Goal: Transaction & Acquisition: Purchase product/service

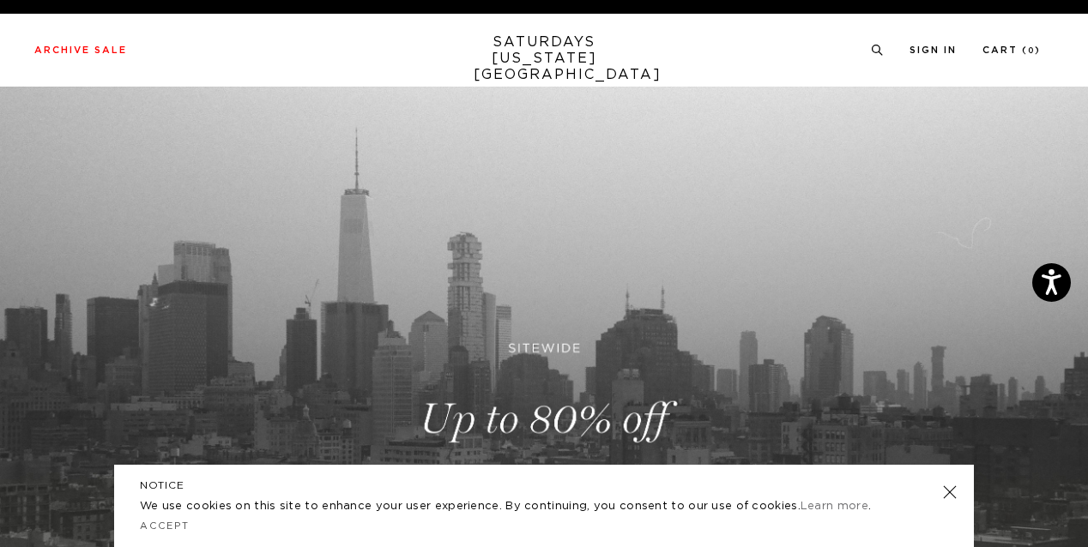
click at [576, 367] on link at bounding box center [544, 420] width 1088 height 666
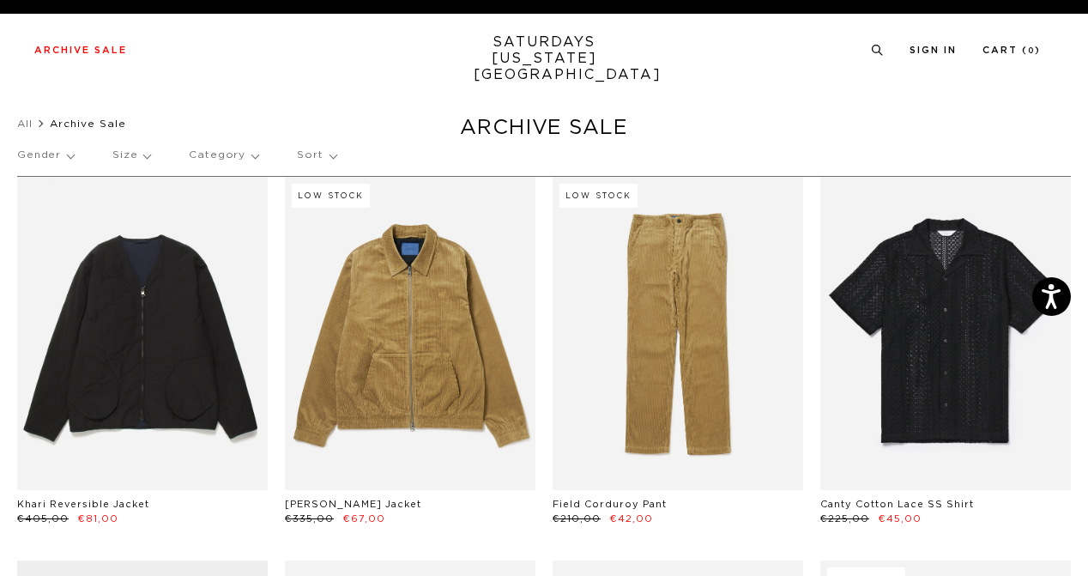
click at [67, 151] on p "Gender" at bounding box center [45, 155] width 57 height 39
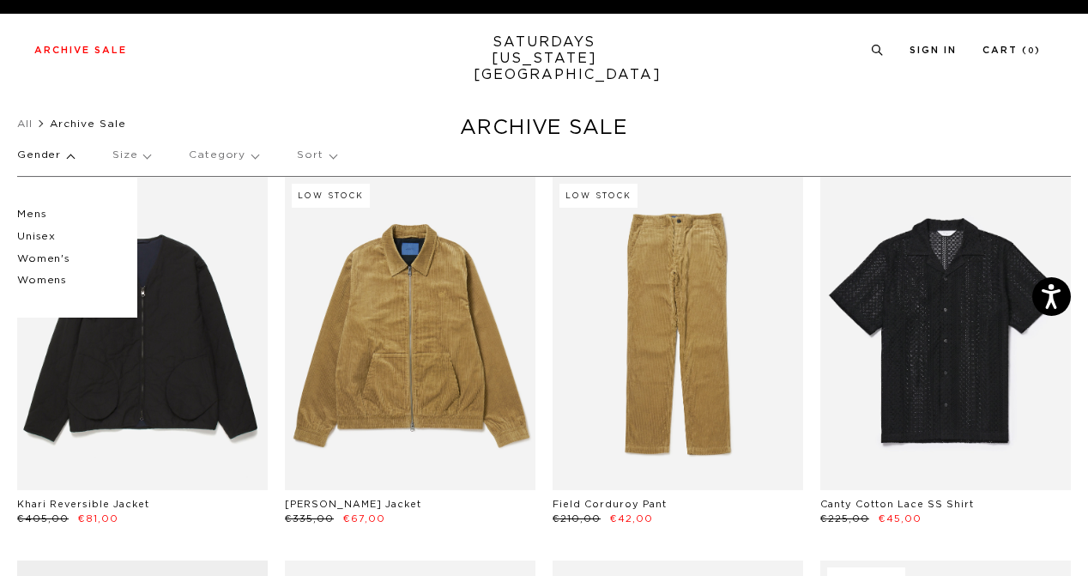
click at [43, 214] on p "Mens" at bounding box center [68, 214] width 103 height 22
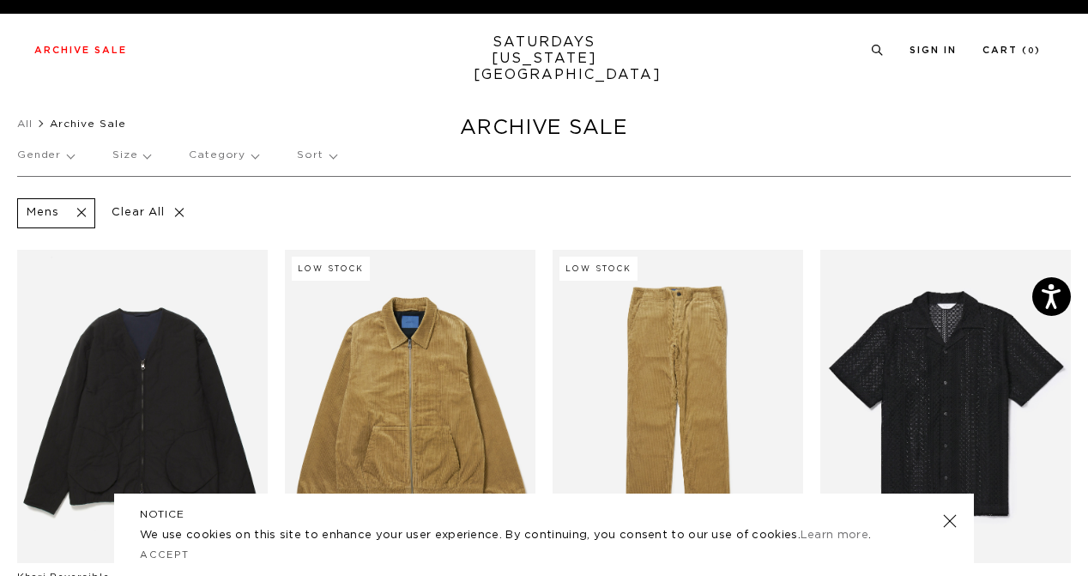
click at [136, 160] on p "Size" at bounding box center [131, 155] width 38 height 39
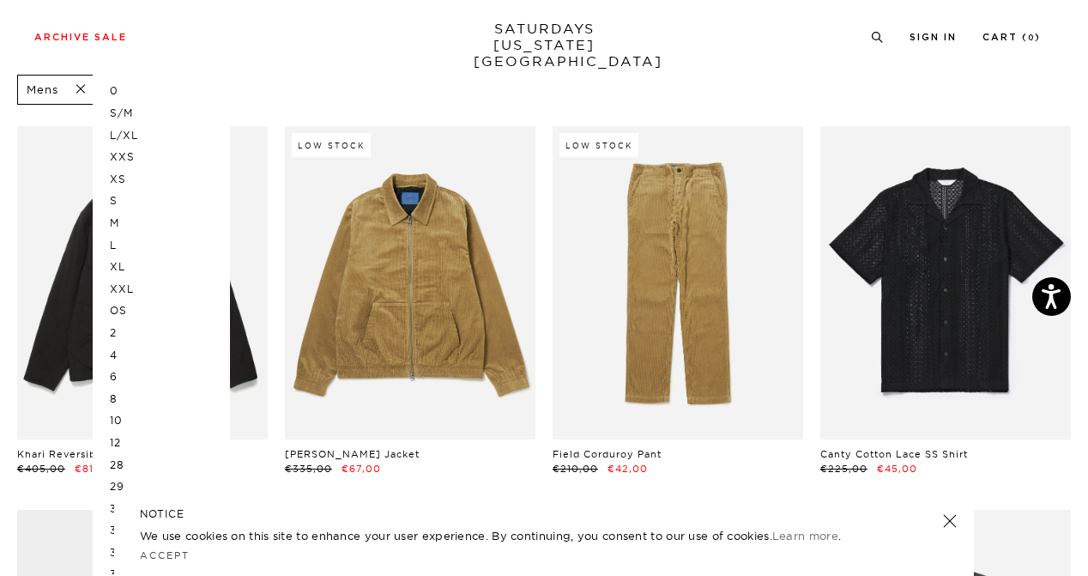
scroll to position [121, 0]
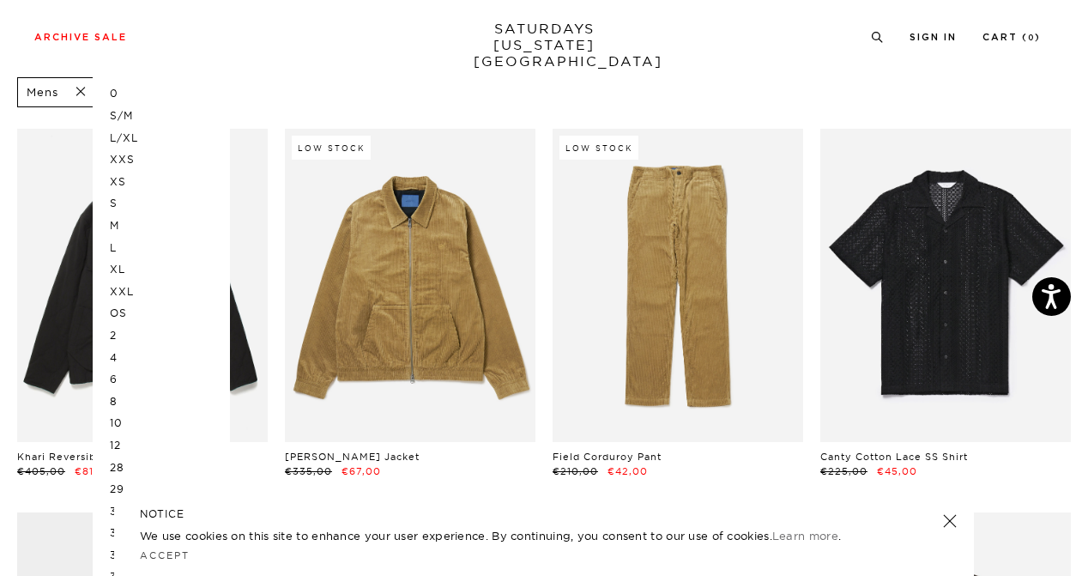
click at [120, 247] on p "L" at bounding box center [161, 248] width 103 height 22
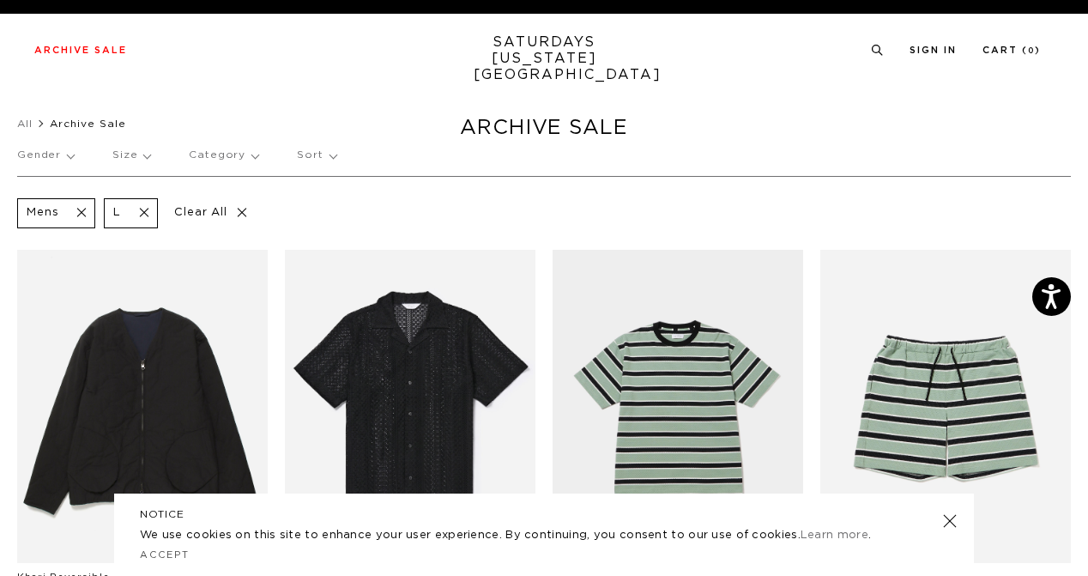
click at [125, 159] on p "Size" at bounding box center [131, 155] width 38 height 39
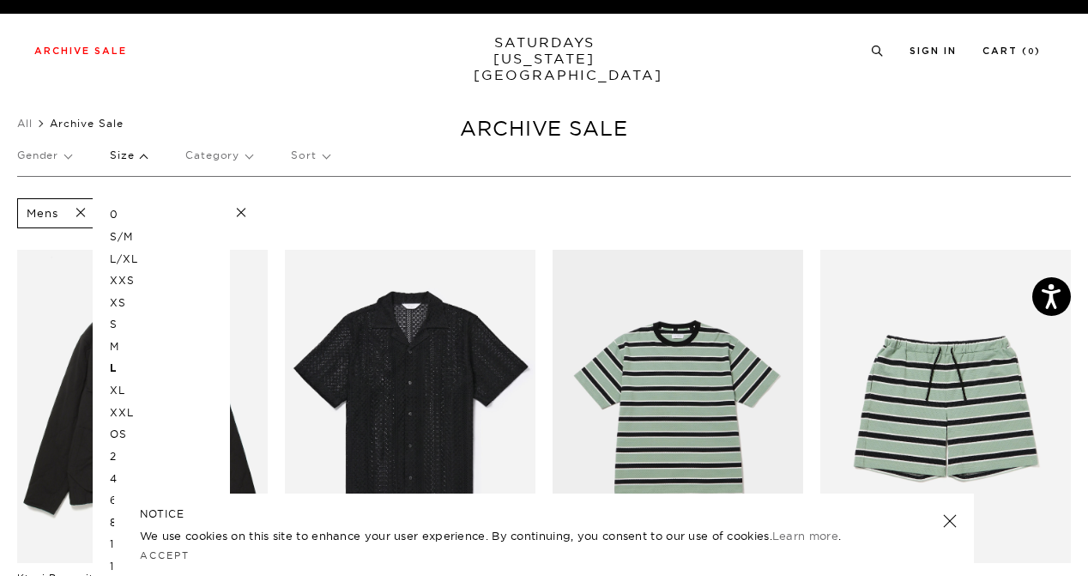
click at [122, 389] on p "XL" at bounding box center [161, 390] width 103 height 22
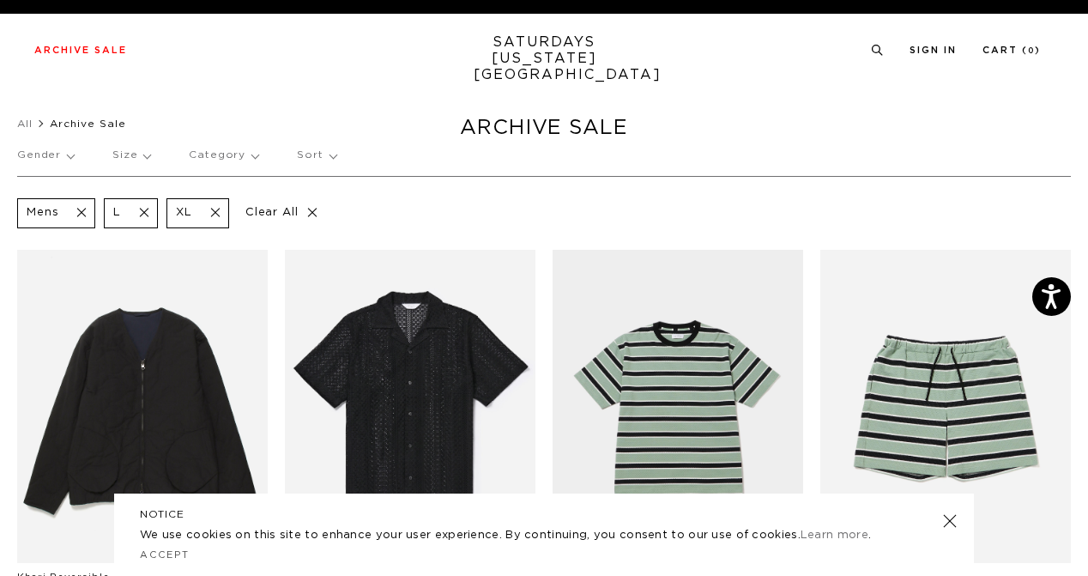
click at [135, 167] on p "Size" at bounding box center [131, 155] width 38 height 39
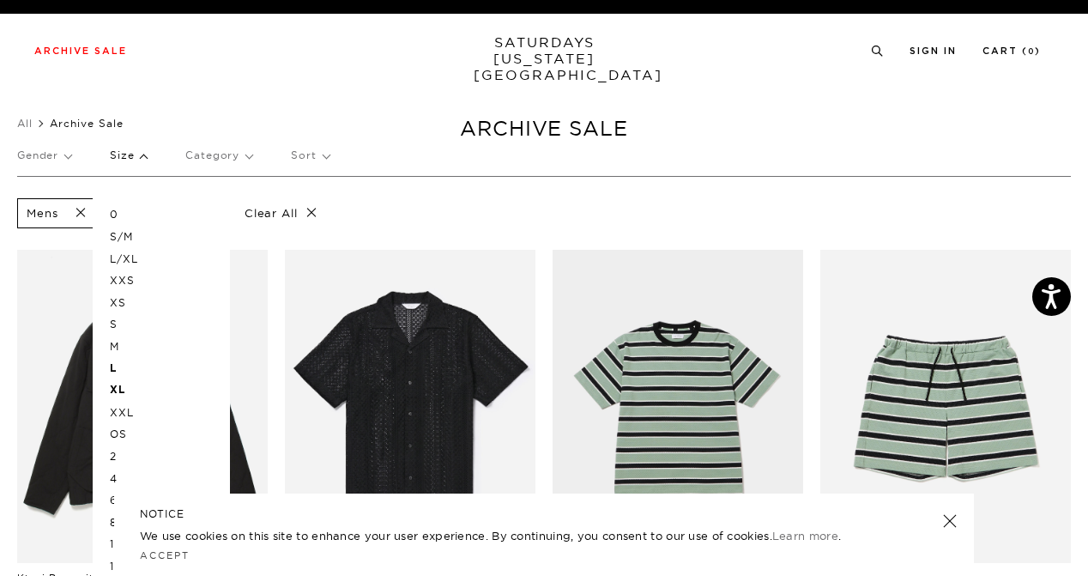
click at [133, 257] on p "L/XL" at bounding box center [161, 259] width 103 height 22
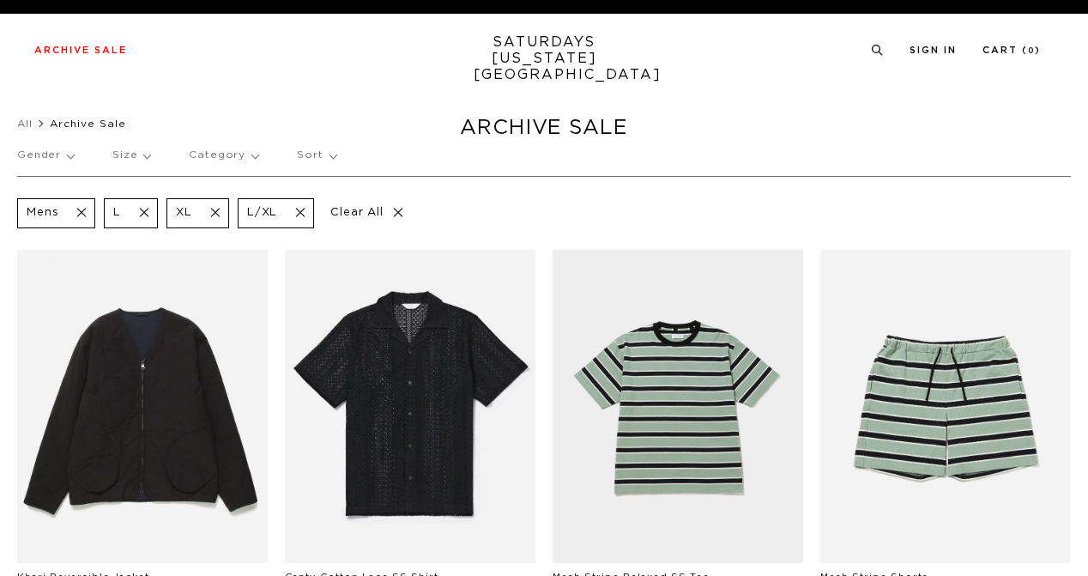
click at [128, 162] on p "Size" at bounding box center [131, 155] width 38 height 39
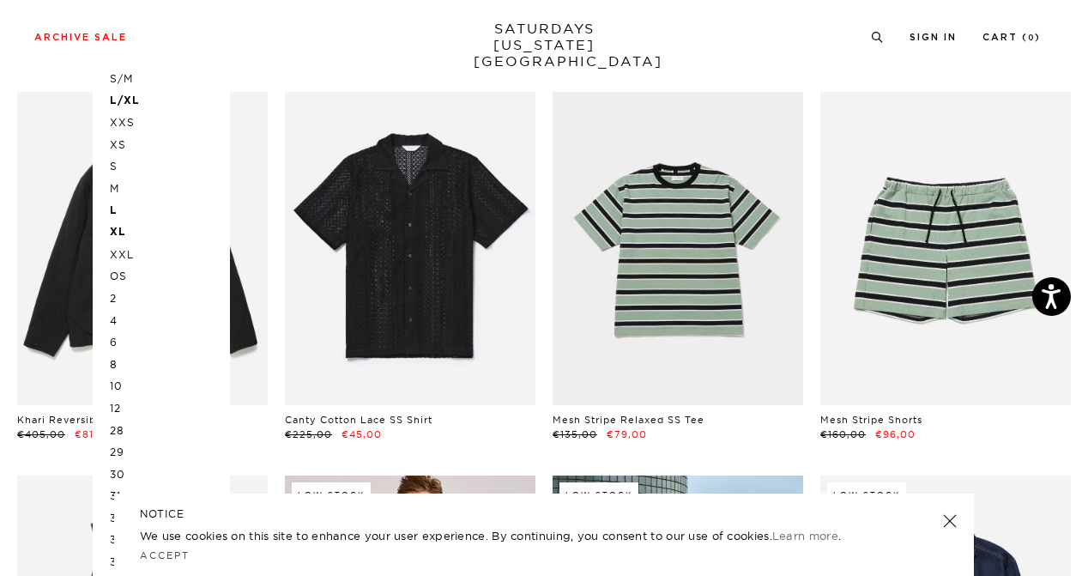
scroll to position [175, 0]
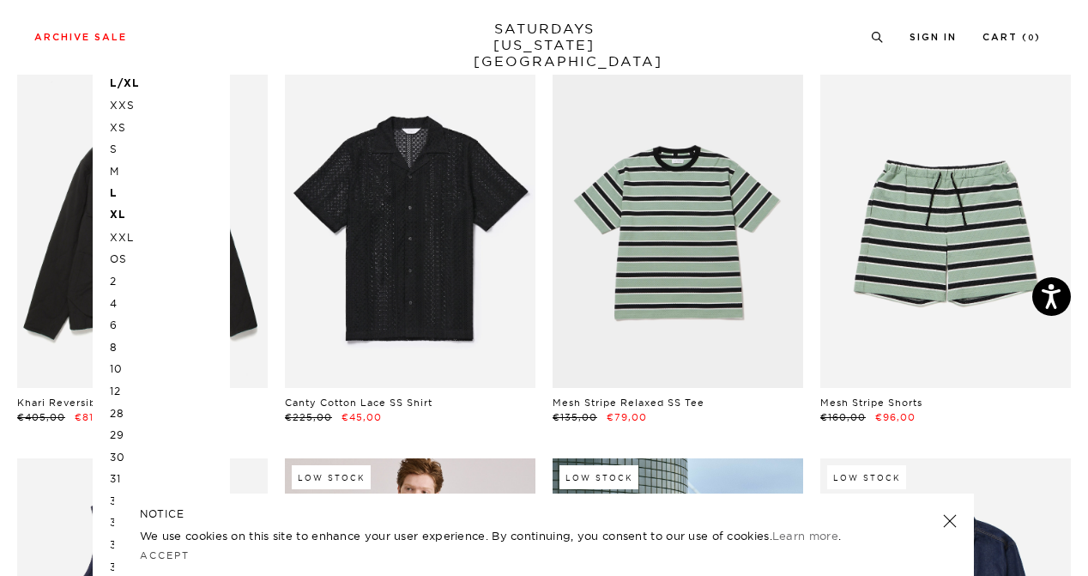
click at [124, 259] on p "OS" at bounding box center [161, 259] width 103 height 22
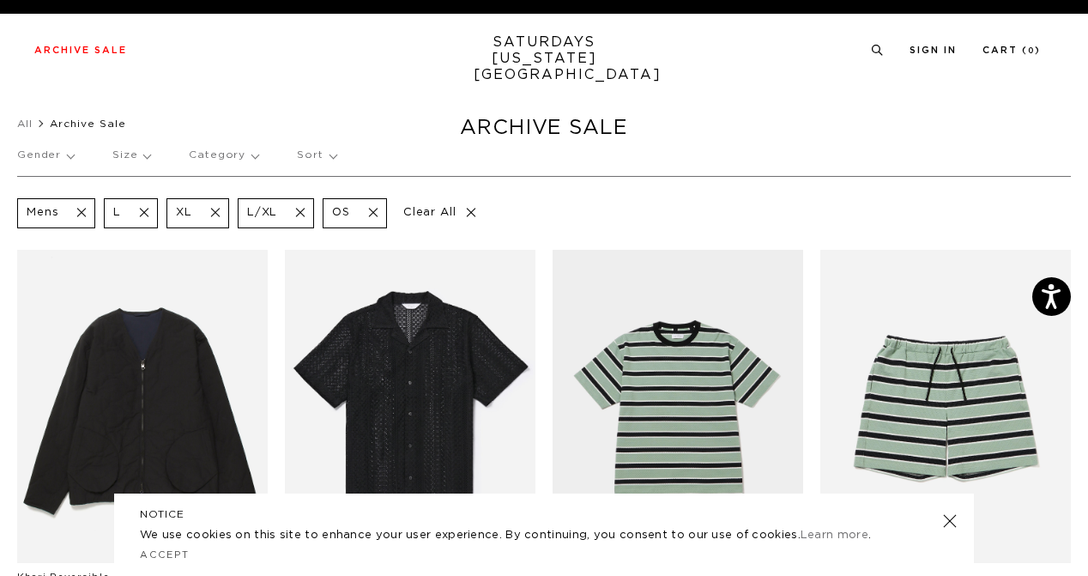
click at [130, 149] on p "Size" at bounding box center [131, 155] width 38 height 39
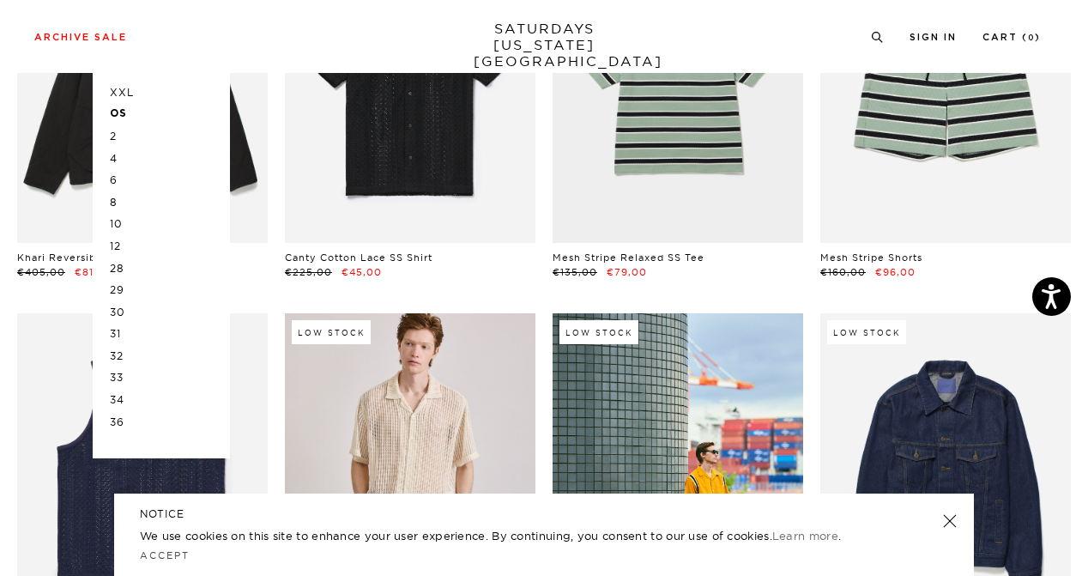
scroll to position [328, 0]
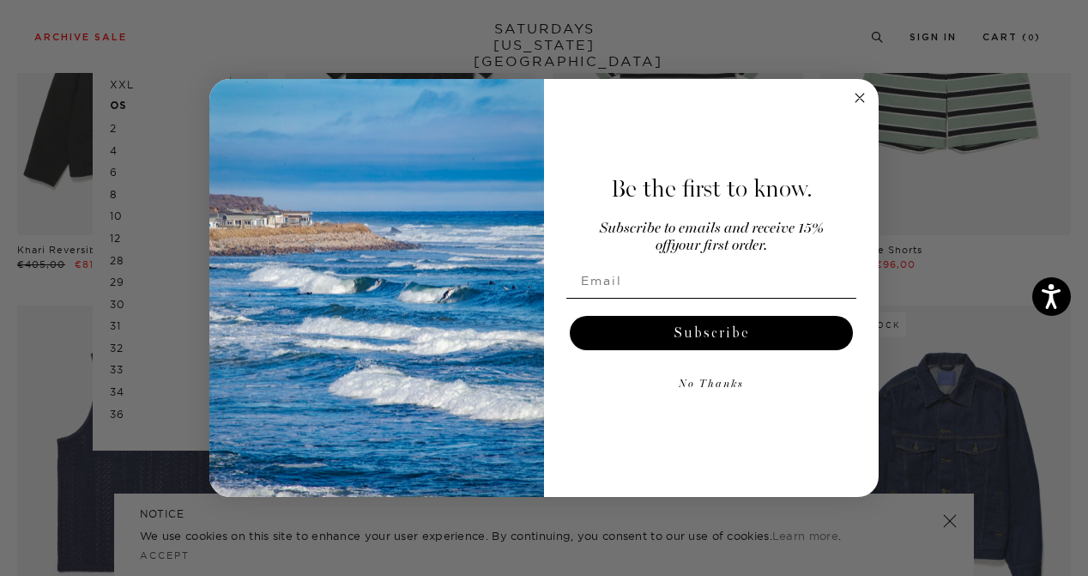
click at [858, 96] on icon "Close dialog" at bounding box center [860, 98] width 9 height 9
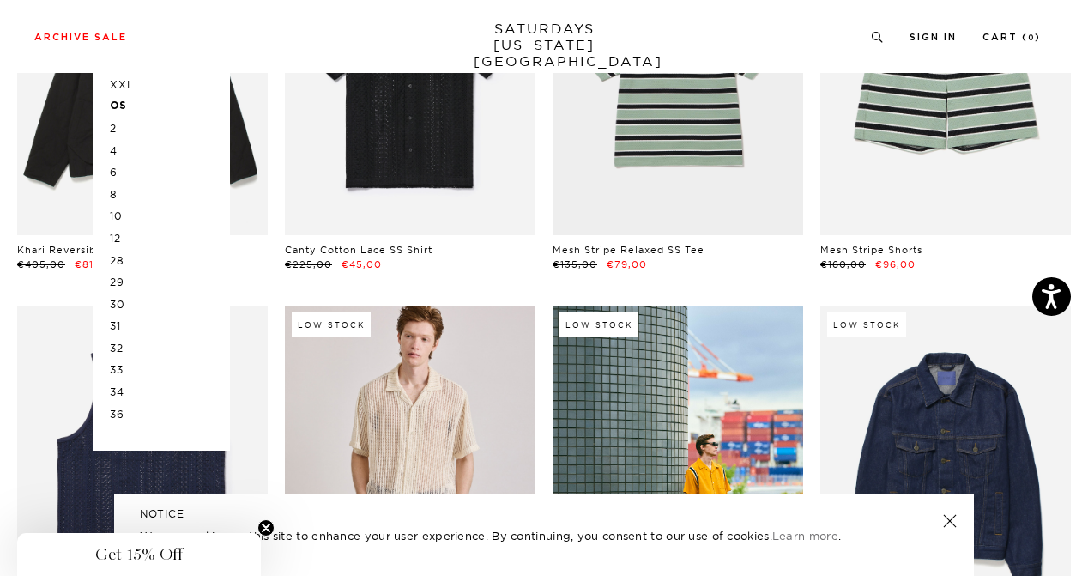
click at [120, 330] on p "31" at bounding box center [161, 326] width 103 height 22
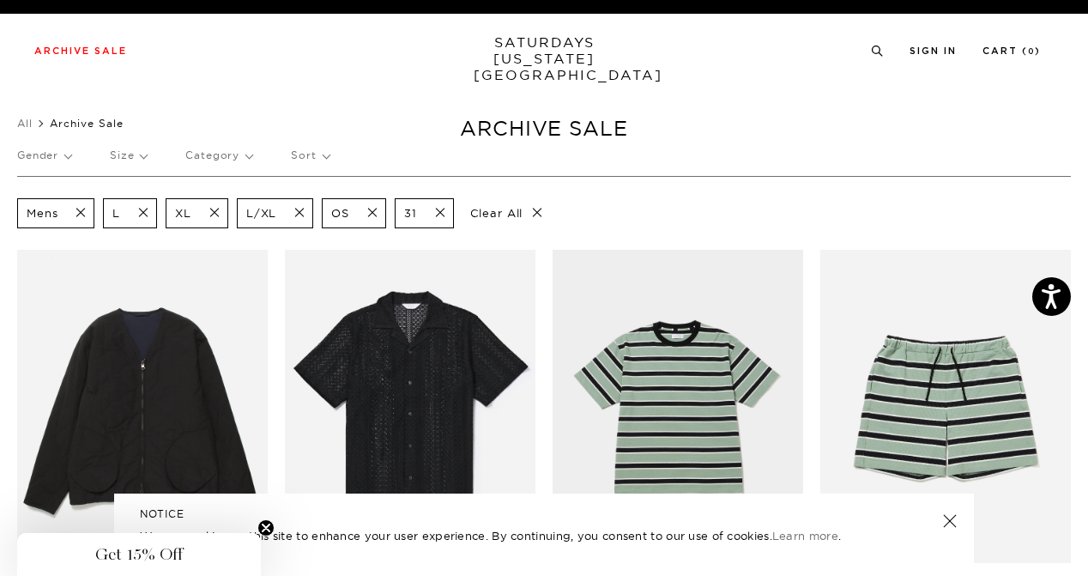
click at [137, 154] on p "Size" at bounding box center [128, 155] width 37 height 39
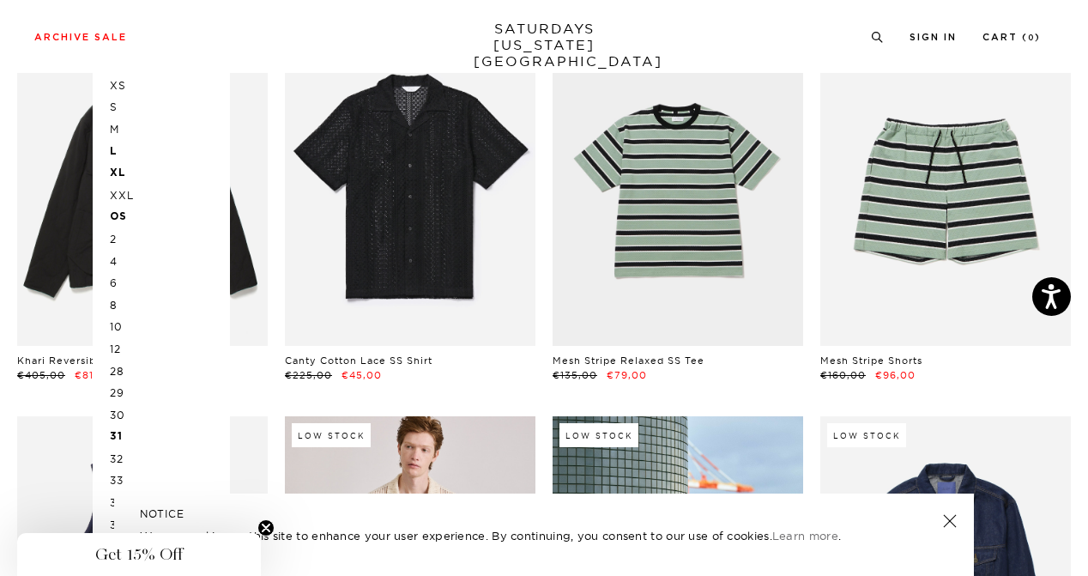
scroll to position [218, 0]
click at [119, 457] on p "32" at bounding box center [161, 458] width 103 height 22
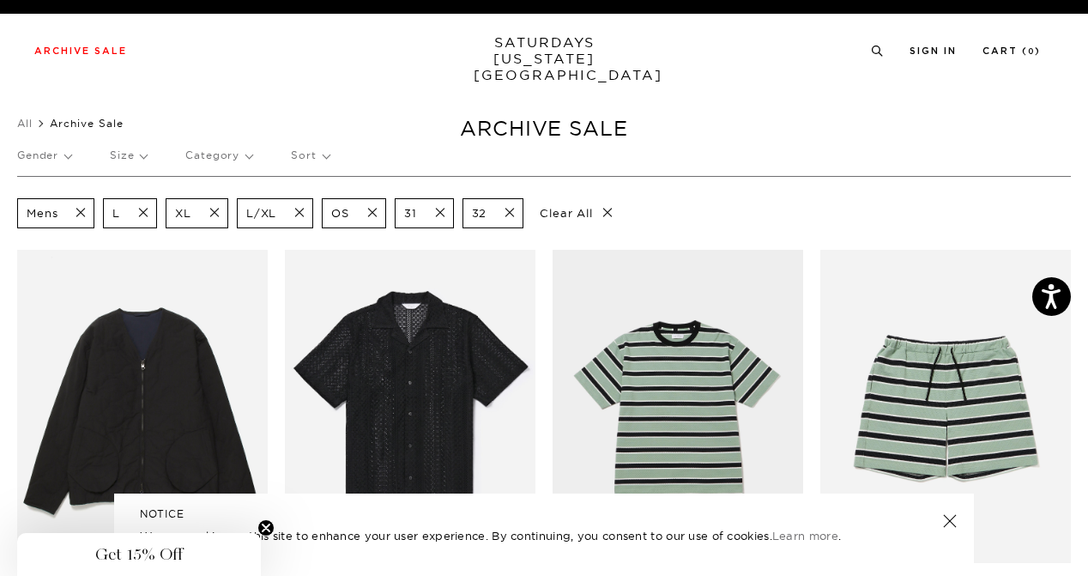
click at [127, 164] on p "Size" at bounding box center [128, 155] width 37 height 39
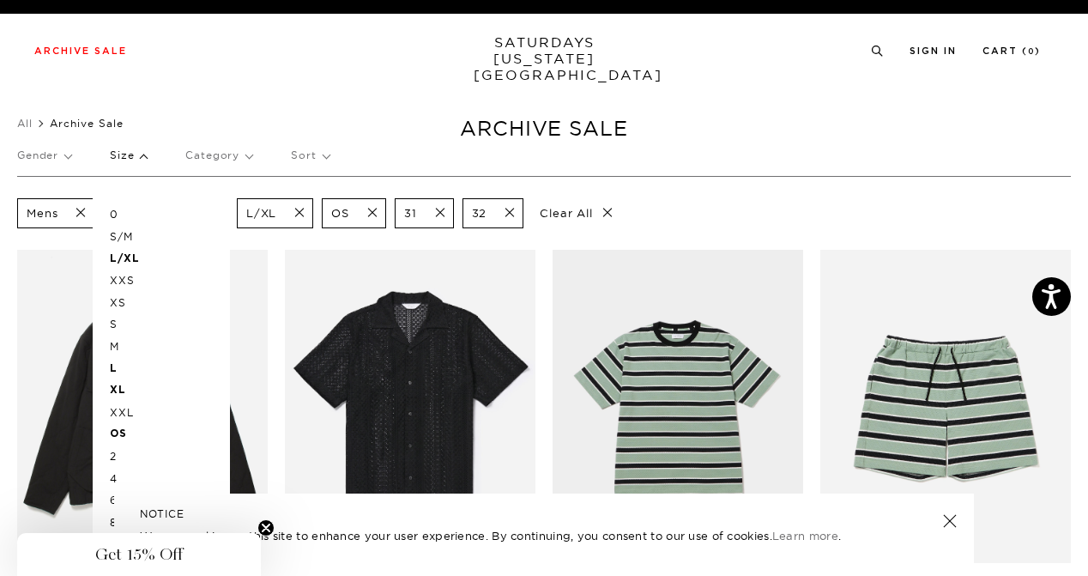
click at [130, 163] on p "Size" at bounding box center [128, 155] width 37 height 39
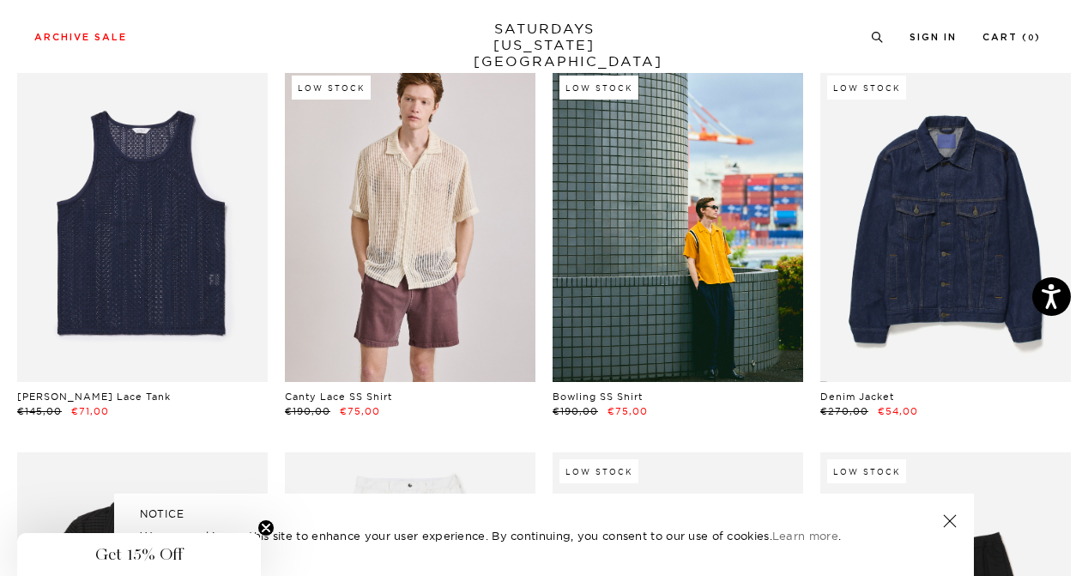
scroll to position [564, 0]
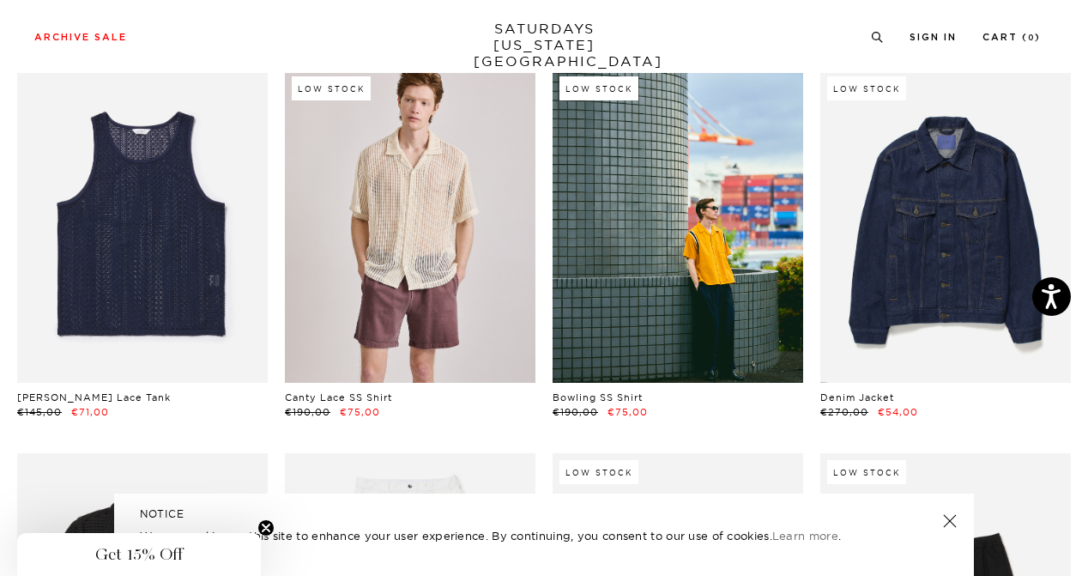
click at [954, 521] on link at bounding box center [950, 521] width 24 height 24
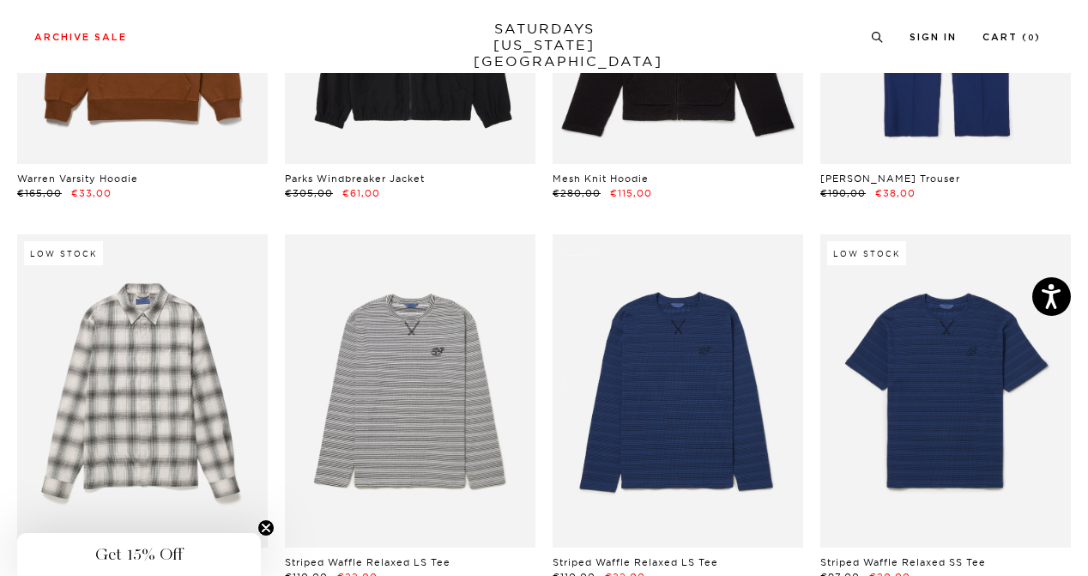
scroll to position [6127, 0]
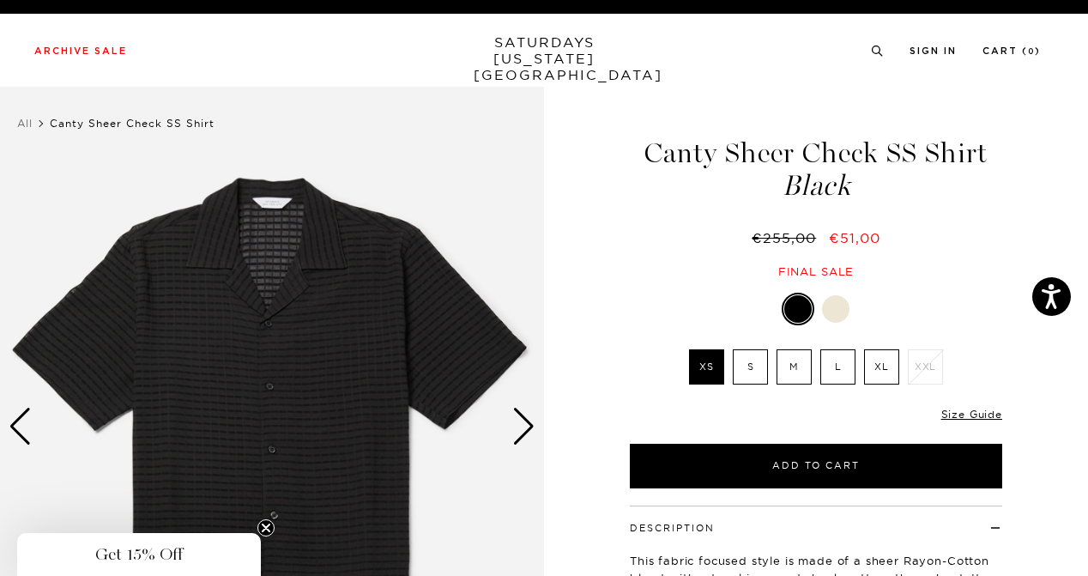
click at [840, 366] on label "L" at bounding box center [837, 366] width 35 height 35
click at [0, 0] on input "L" at bounding box center [0, 0] width 0 height 0
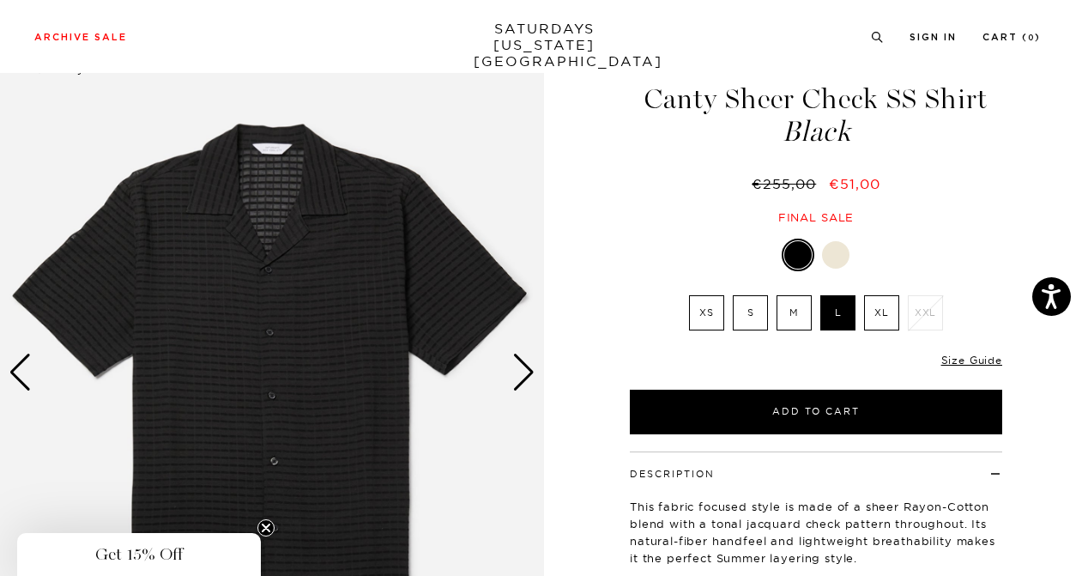
scroll to position [107, 0]
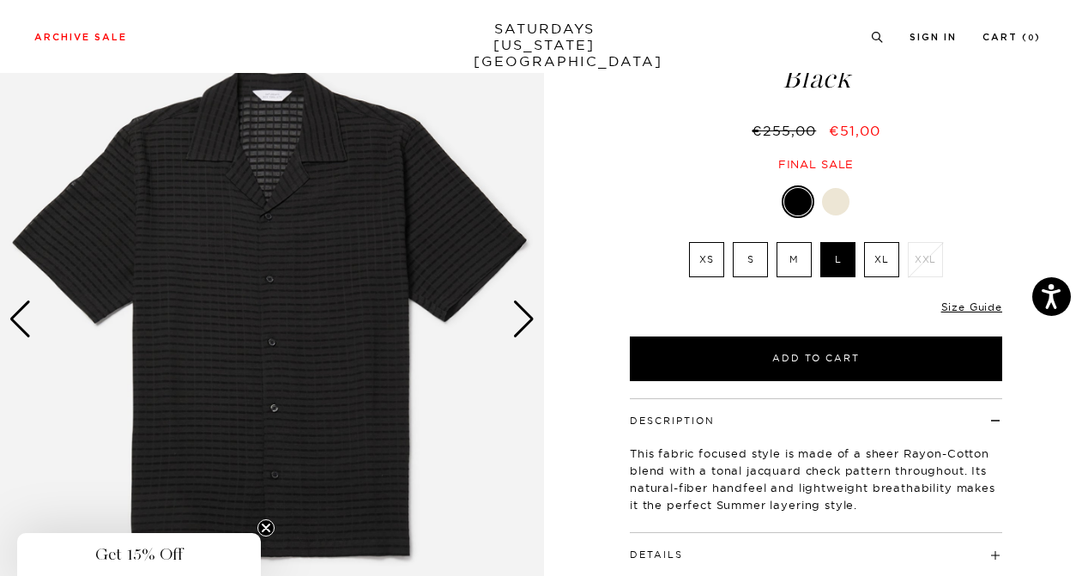
click at [529, 324] on div "Next slide" at bounding box center [523, 319] width 23 height 38
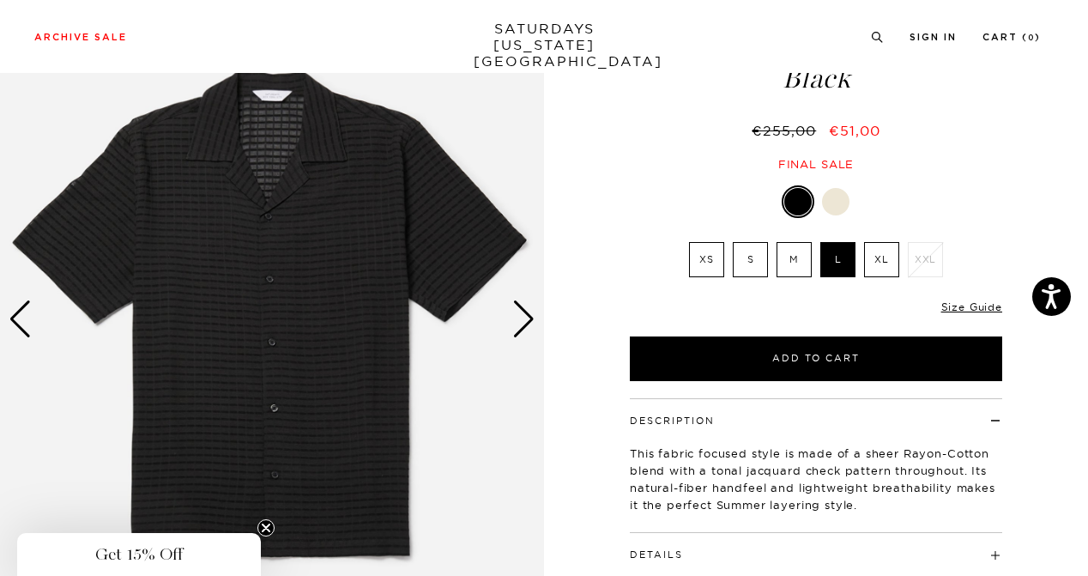
click at [529, 324] on div "Next slide" at bounding box center [523, 319] width 23 height 38
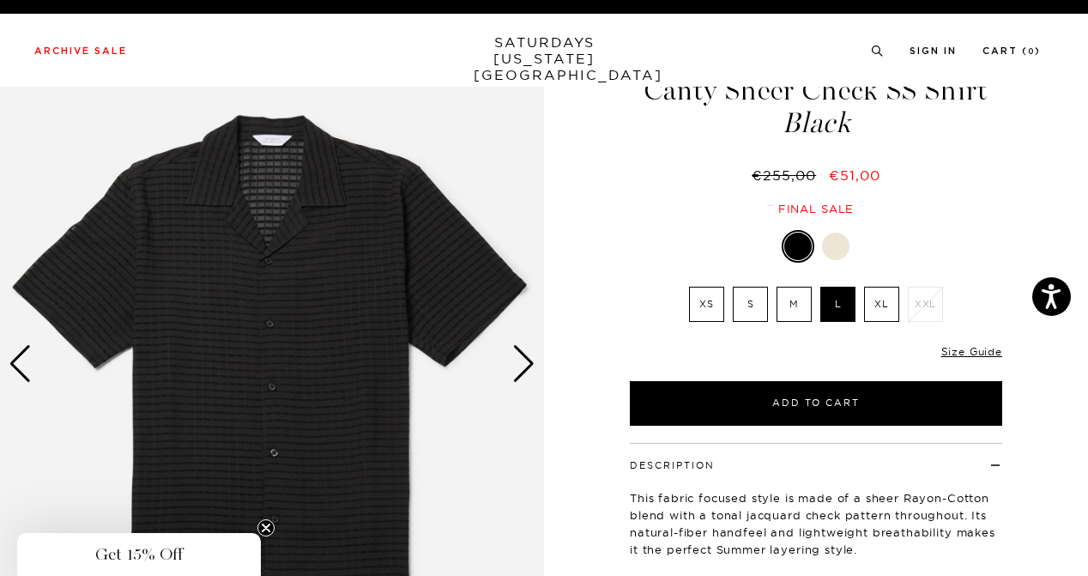
scroll to position [0, 0]
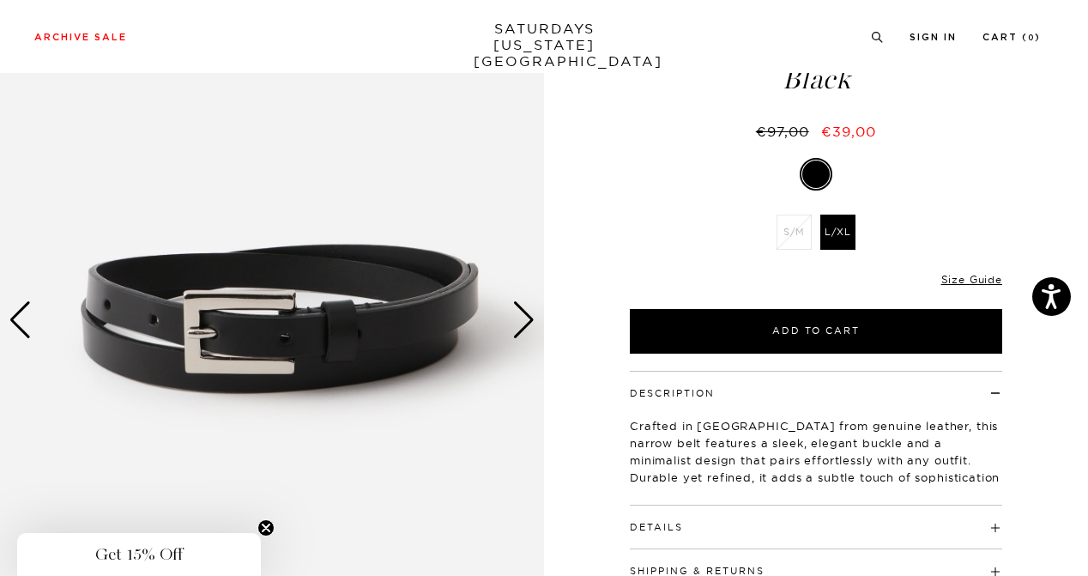
scroll to position [107, 0]
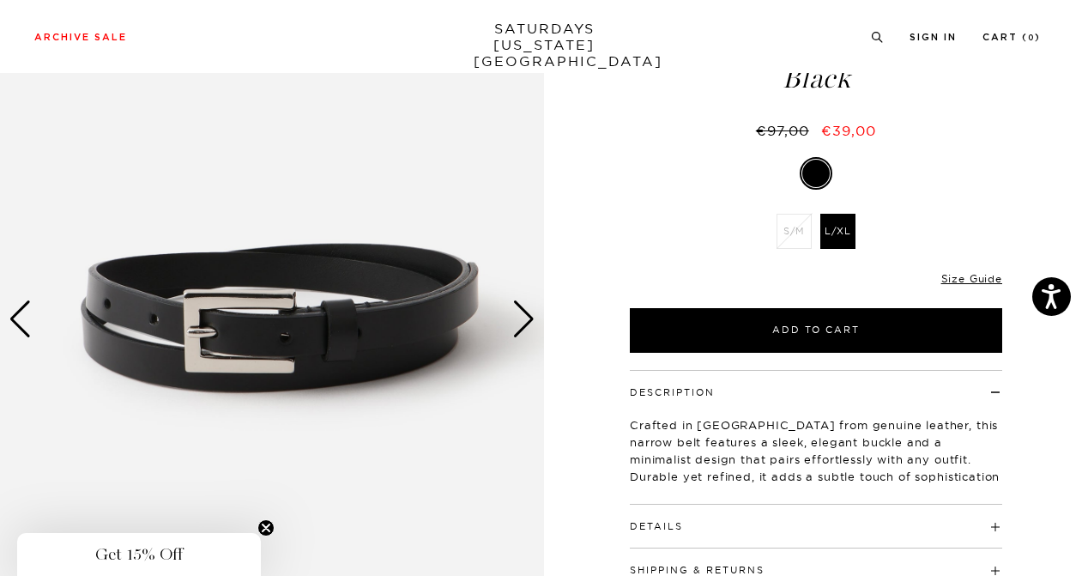
click at [529, 316] on div "Next slide" at bounding box center [523, 319] width 23 height 38
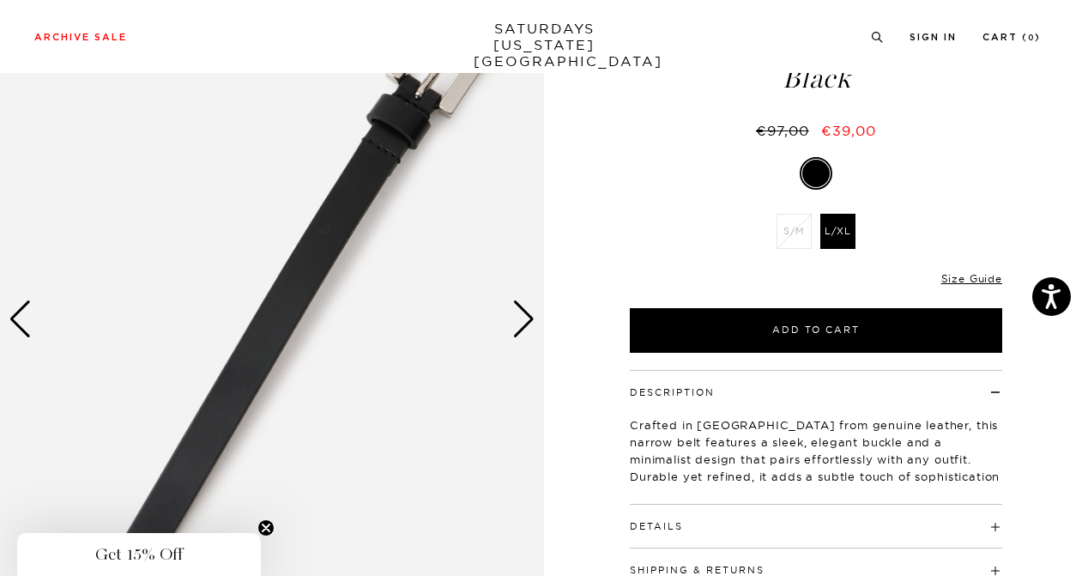
click at [529, 316] on div "Next slide" at bounding box center [523, 319] width 23 height 38
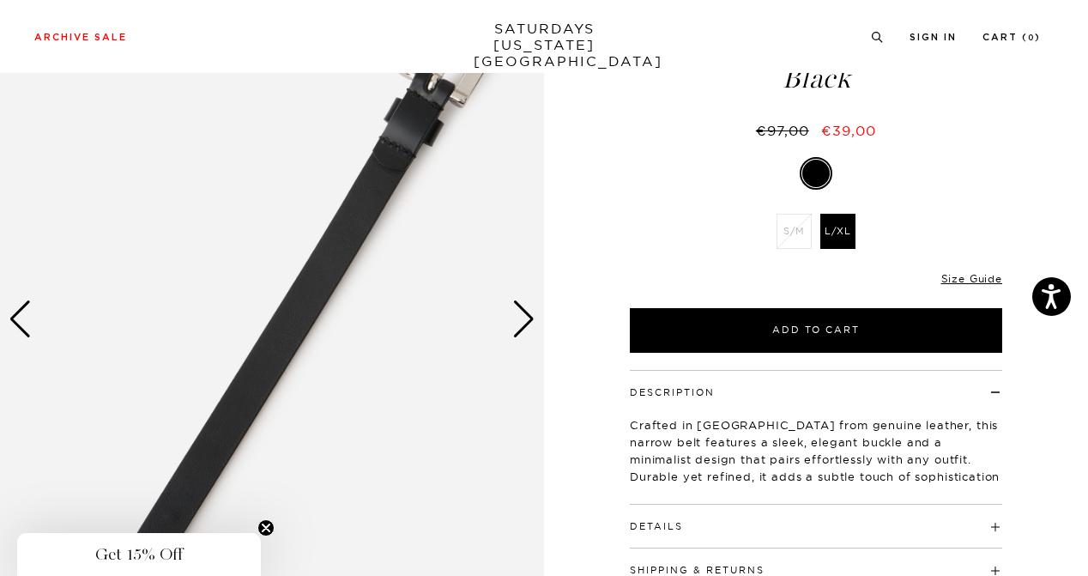
click at [529, 316] on div "Next slide" at bounding box center [523, 319] width 23 height 38
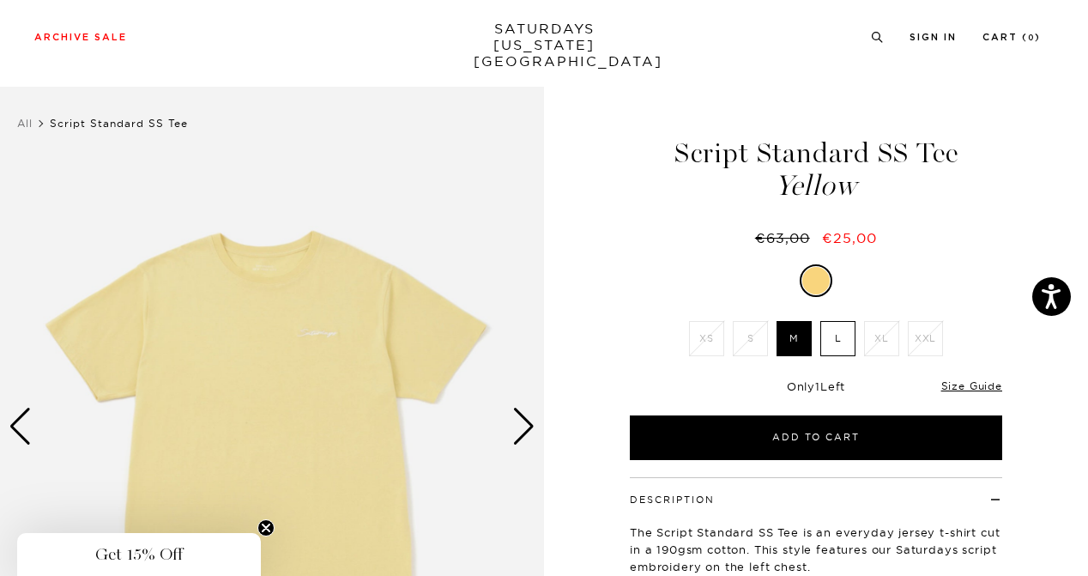
scroll to position [168, 0]
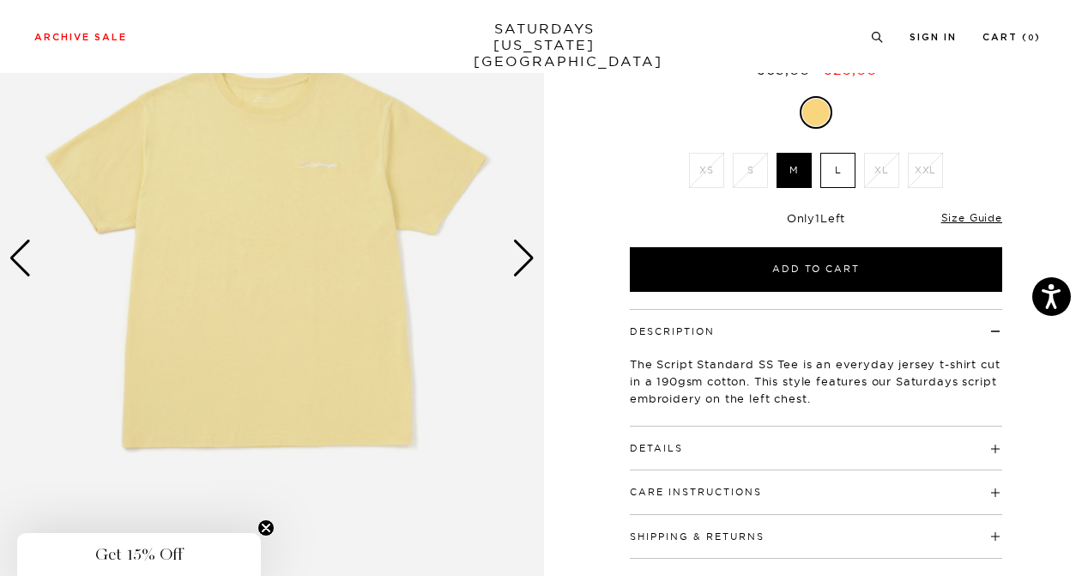
click at [520, 269] on div "Next slide" at bounding box center [523, 258] width 23 height 38
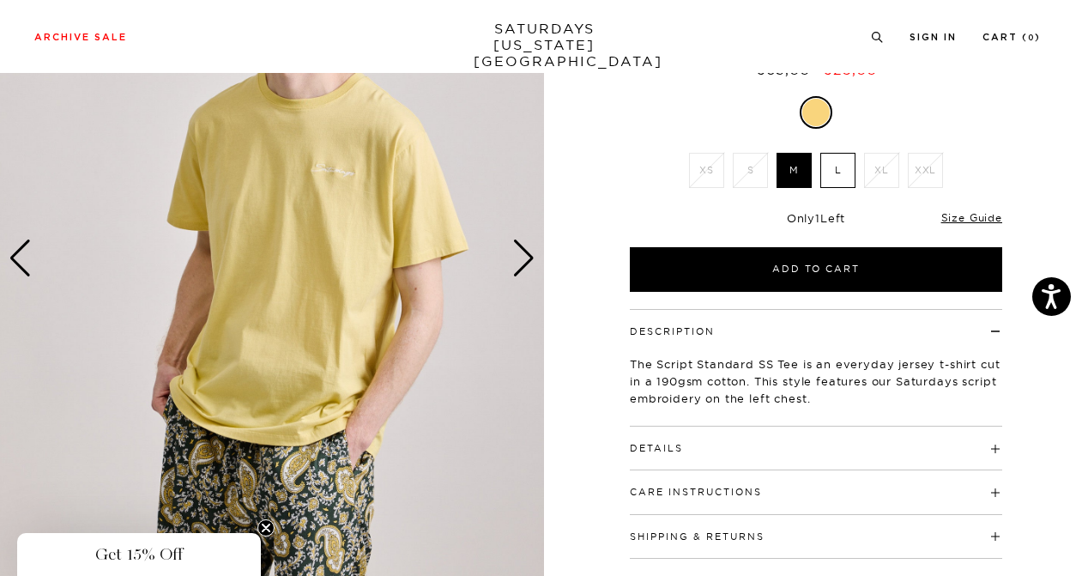
click at [520, 269] on div "Next slide" at bounding box center [523, 258] width 23 height 38
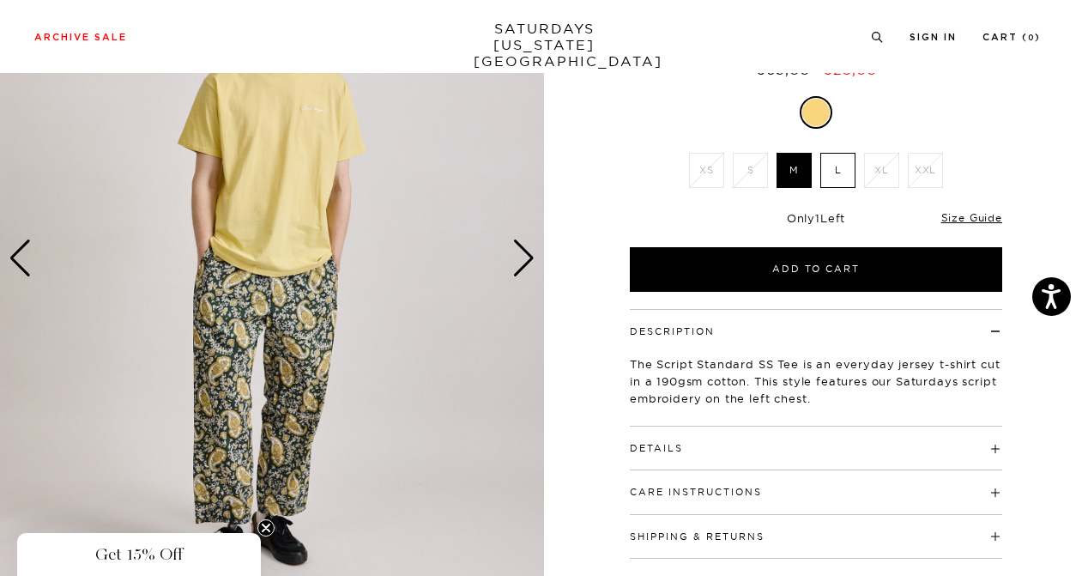
click at [520, 269] on div "Next slide" at bounding box center [523, 258] width 23 height 38
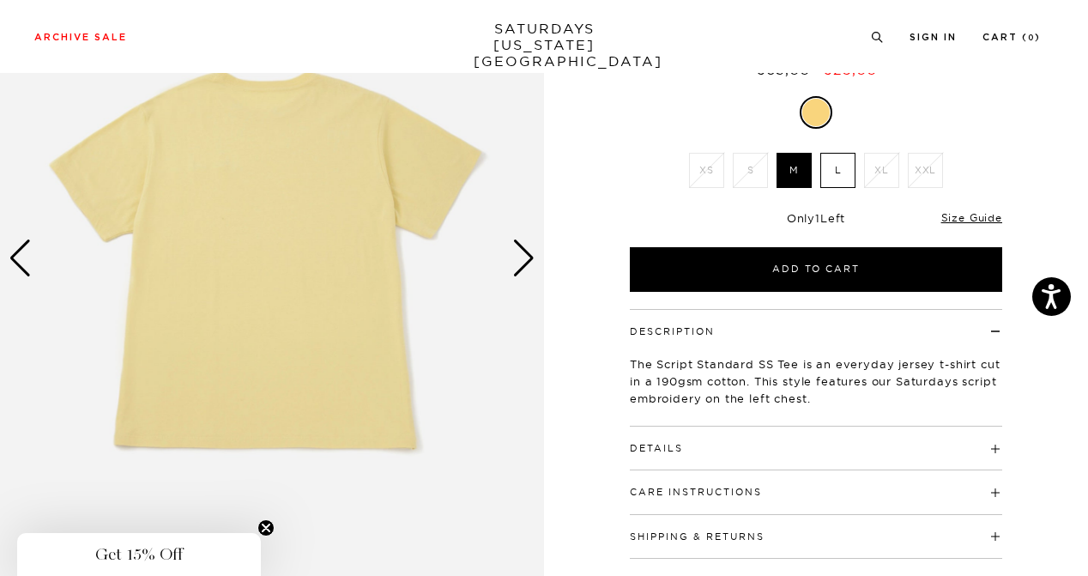
click at [520, 269] on div "Next slide" at bounding box center [523, 258] width 23 height 38
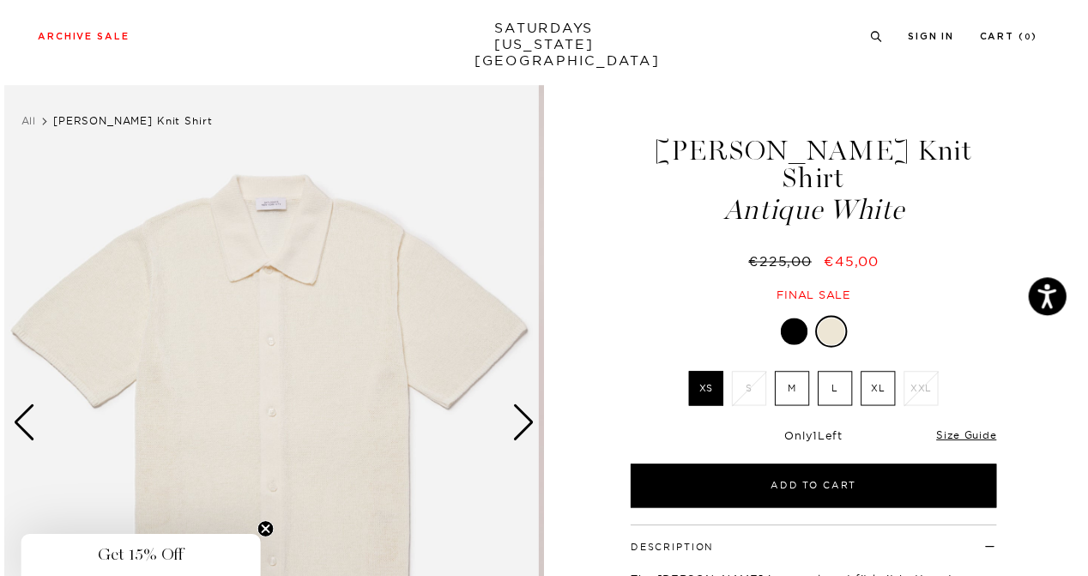
scroll to position [121, 0]
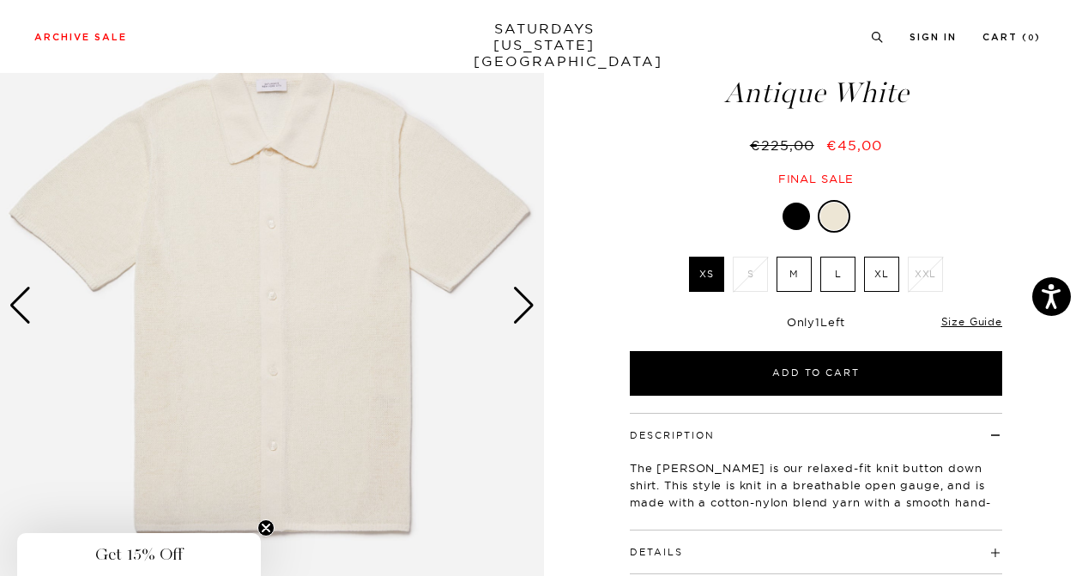
click at [521, 306] on div "Next slide" at bounding box center [523, 306] width 23 height 38
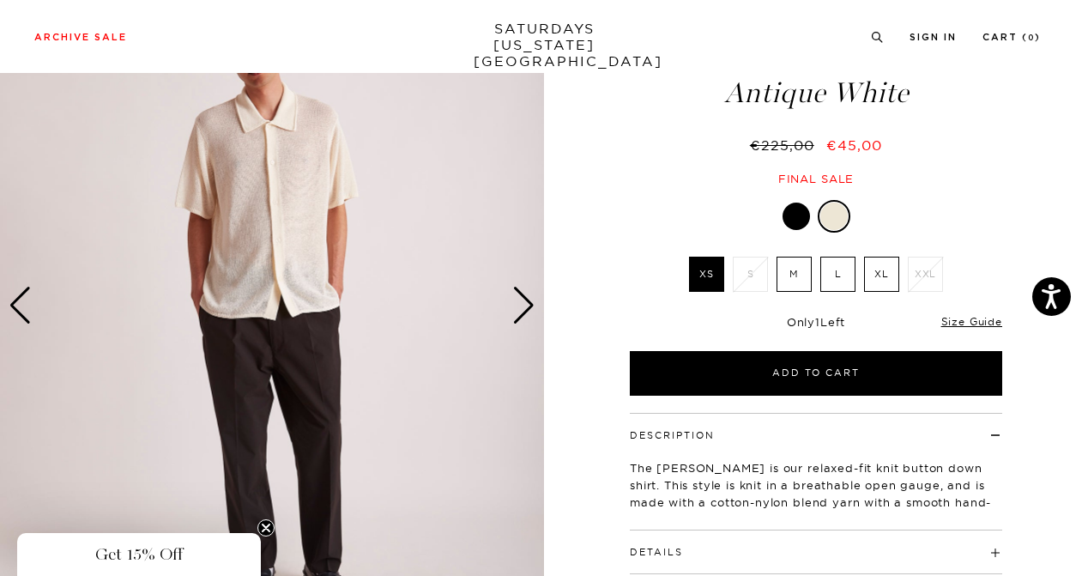
click at [521, 306] on div "Next slide" at bounding box center [523, 306] width 23 height 38
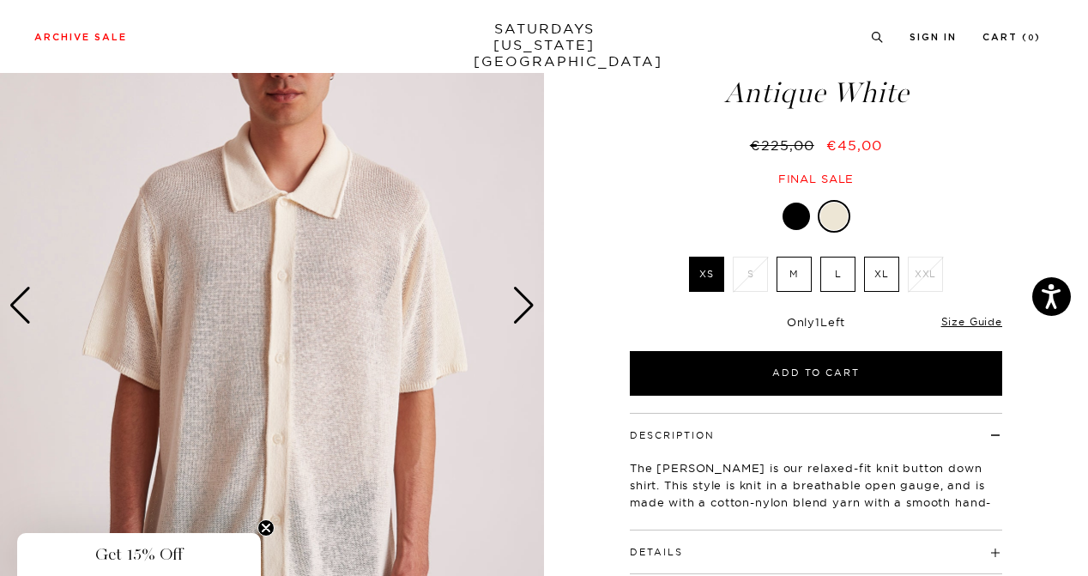
click at [521, 306] on div "Next slide" at bounding box center [523, 306] width 23 height 38
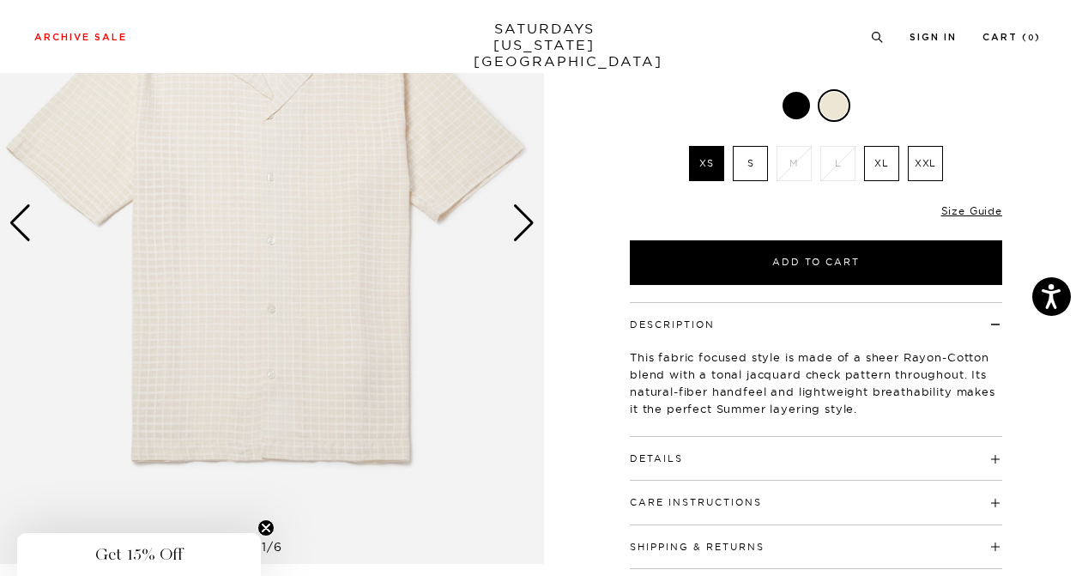
scroll to position [211, 0]
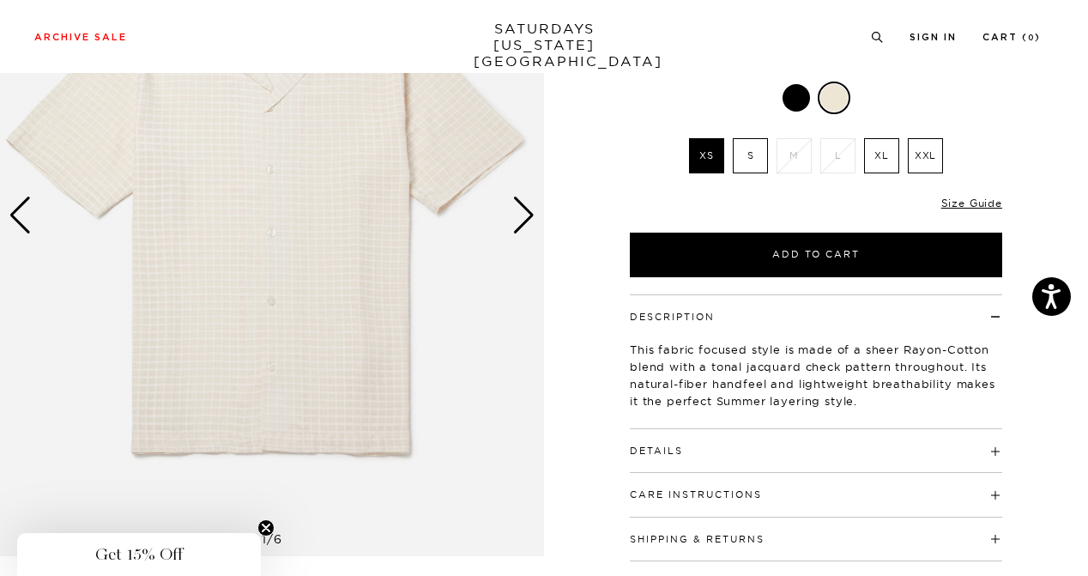
click at [528, 217] on div "Next slide" at bounding box center [523, 216] width 23 height 38
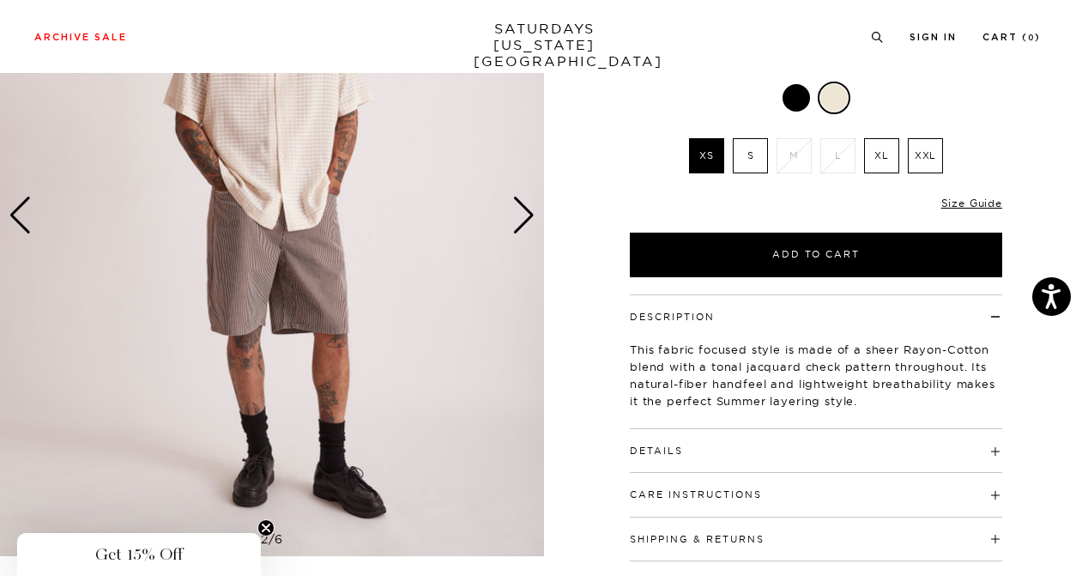
click at [528, 217] on div "Next slide" at bounding box center [523, 216] width 23 height 38
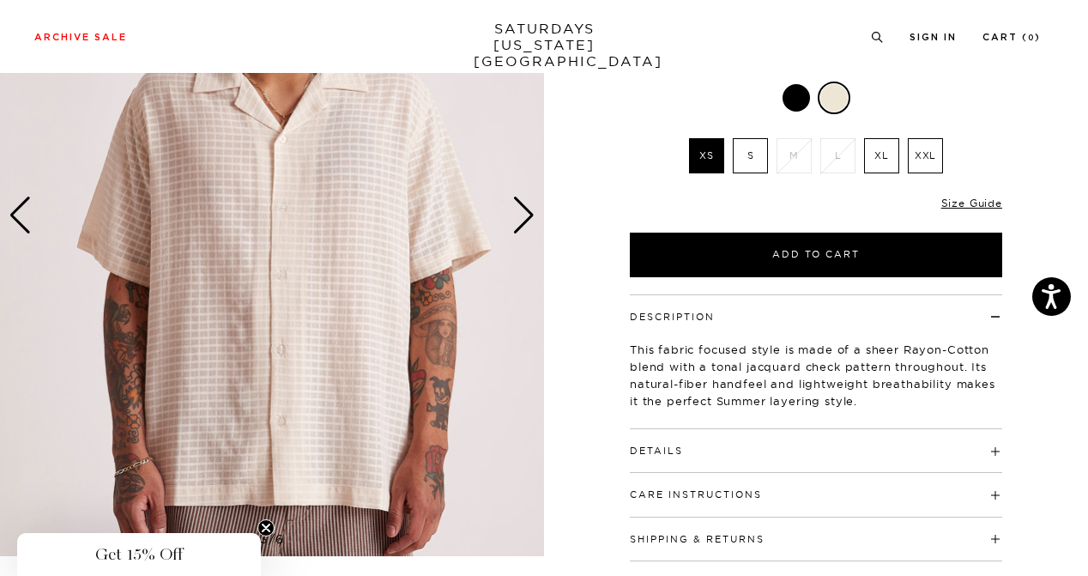
click at [528, 217] on div "Next slide" at bounding box center [523, 216] width 23 height 38
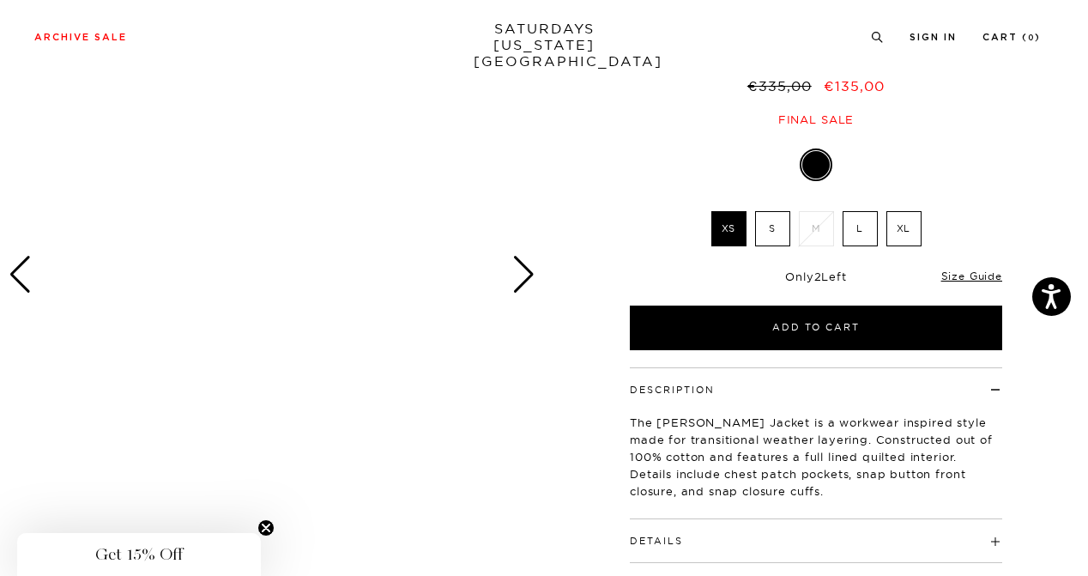
scroll to position [150, 0]
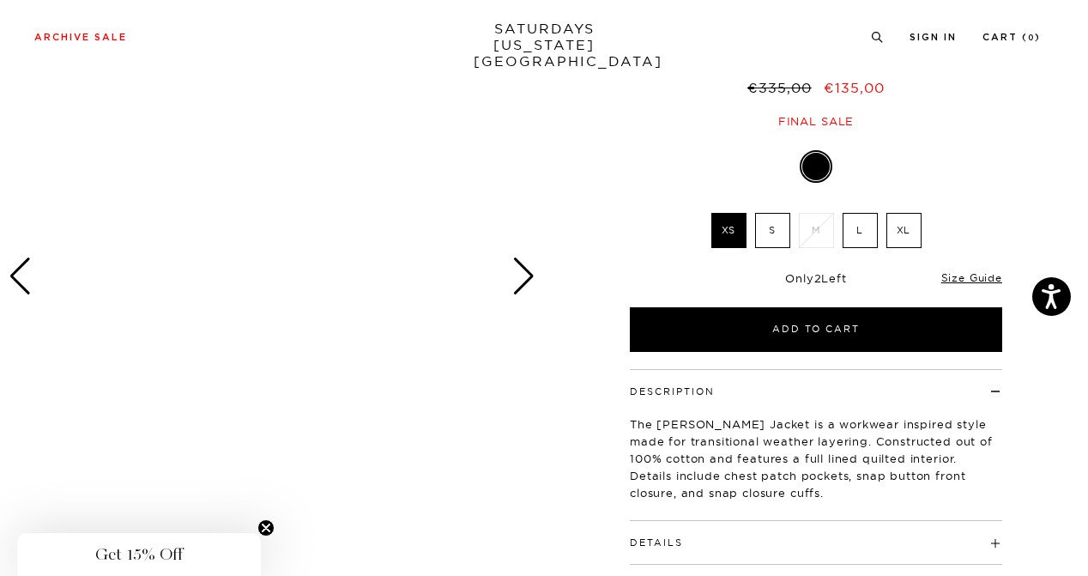
click at [532, 279] on div "Next slide" at bounding box center [523, 276] width 23 height 38
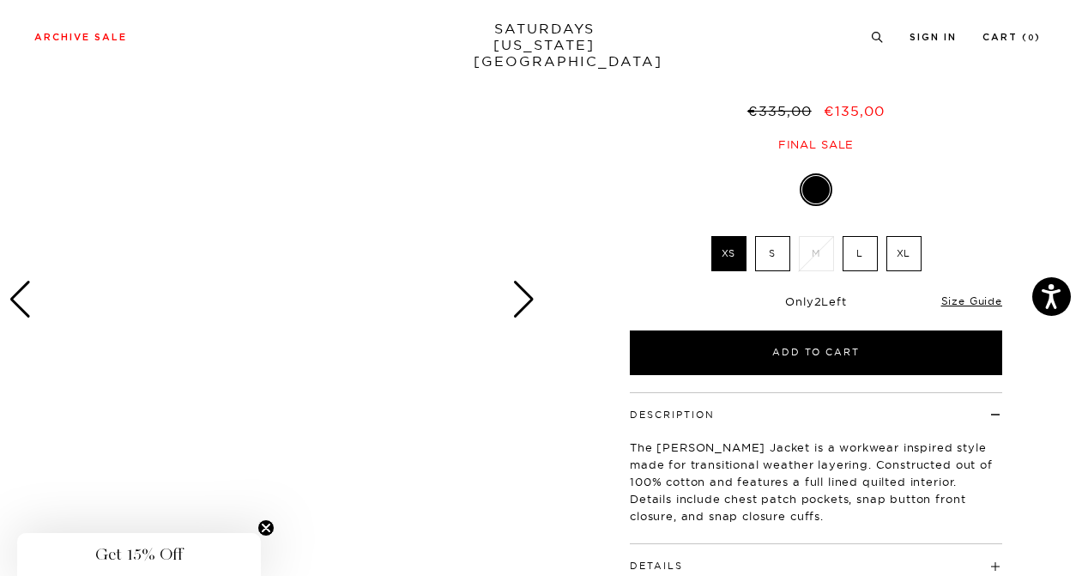
scroll to position [122, 0]
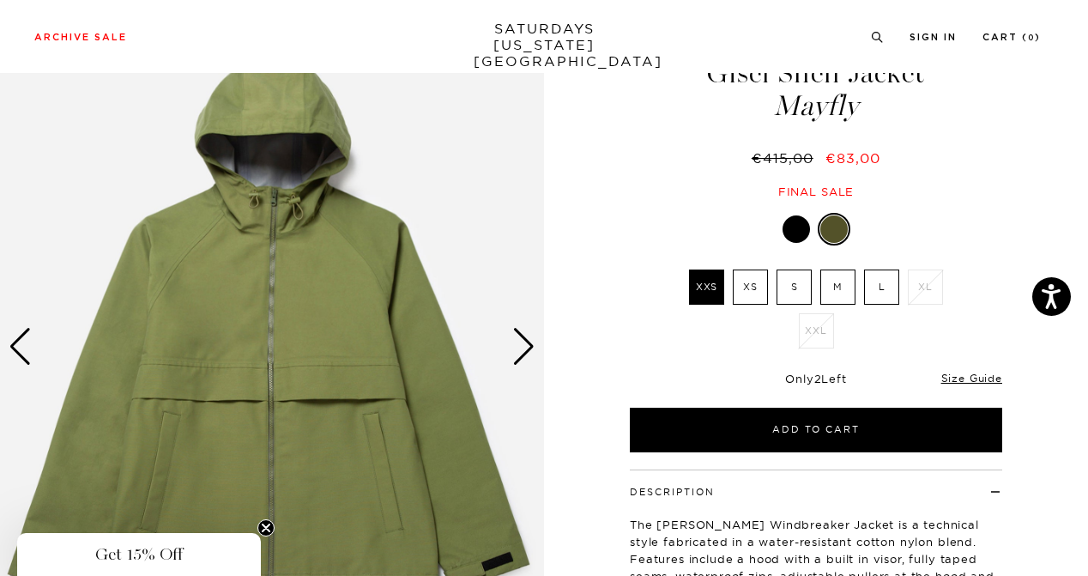
scroll to position [76, 0]
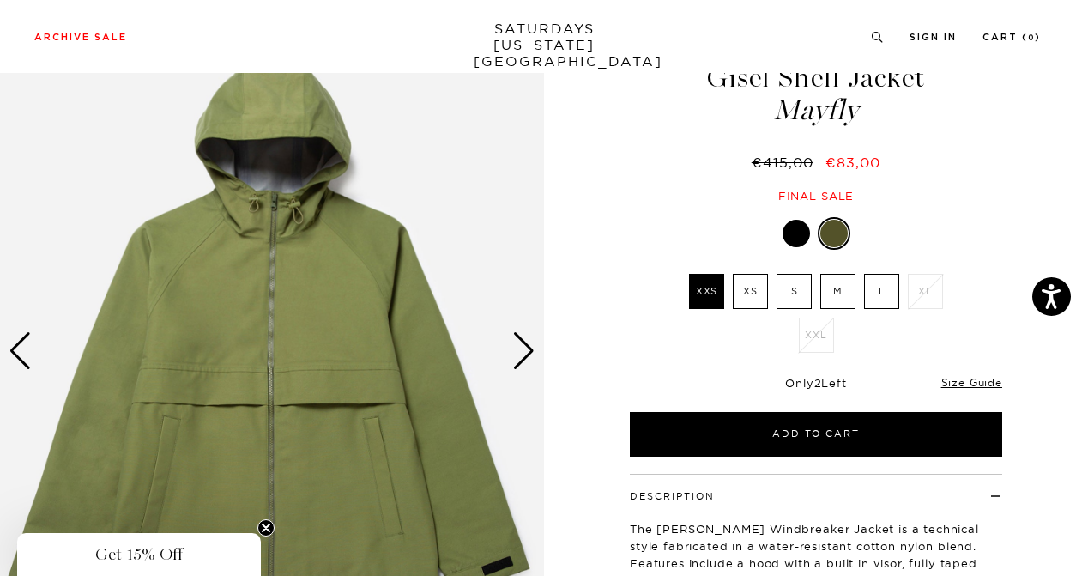
click at [531, 349] on div "Next slide" at bounding box center [523, 351] width 23 height 38
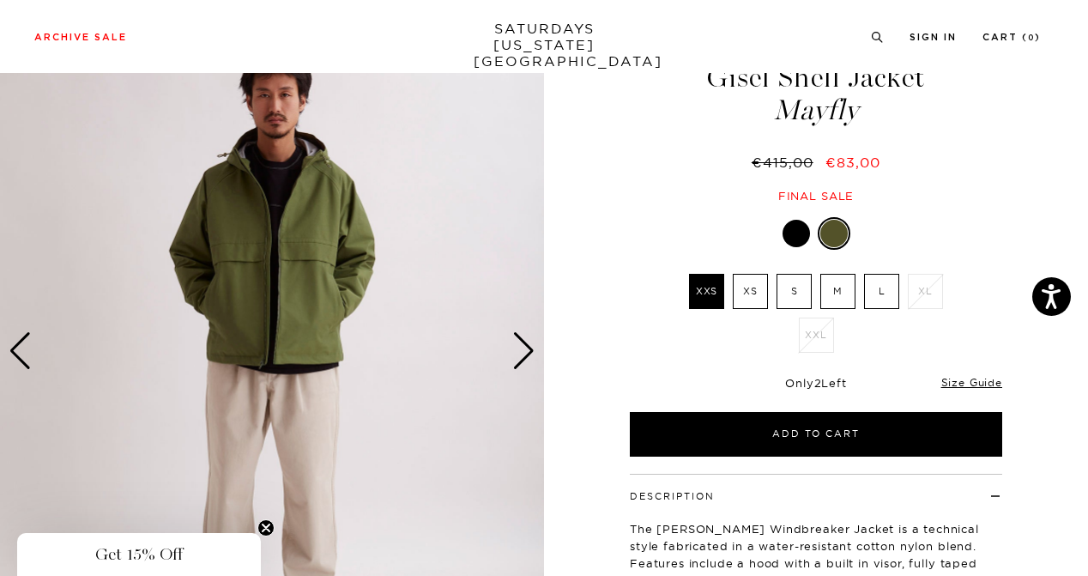
click at [531, 349] on div "Next slide" at bounding box center [523, 351] width 23 height 38
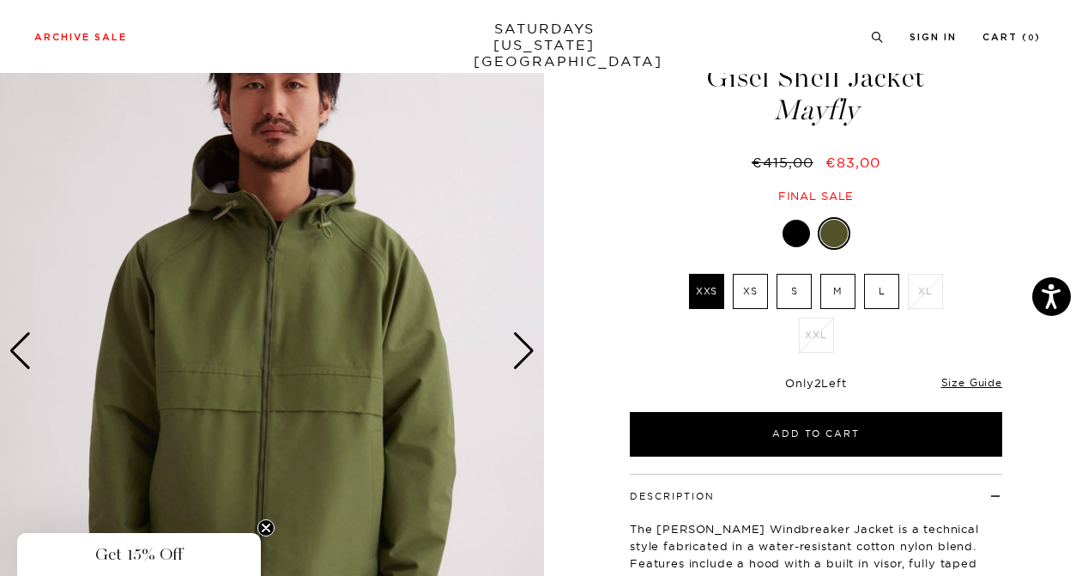
click at [793, 232] on div at bounding box center [796, 233] width 27 height 27
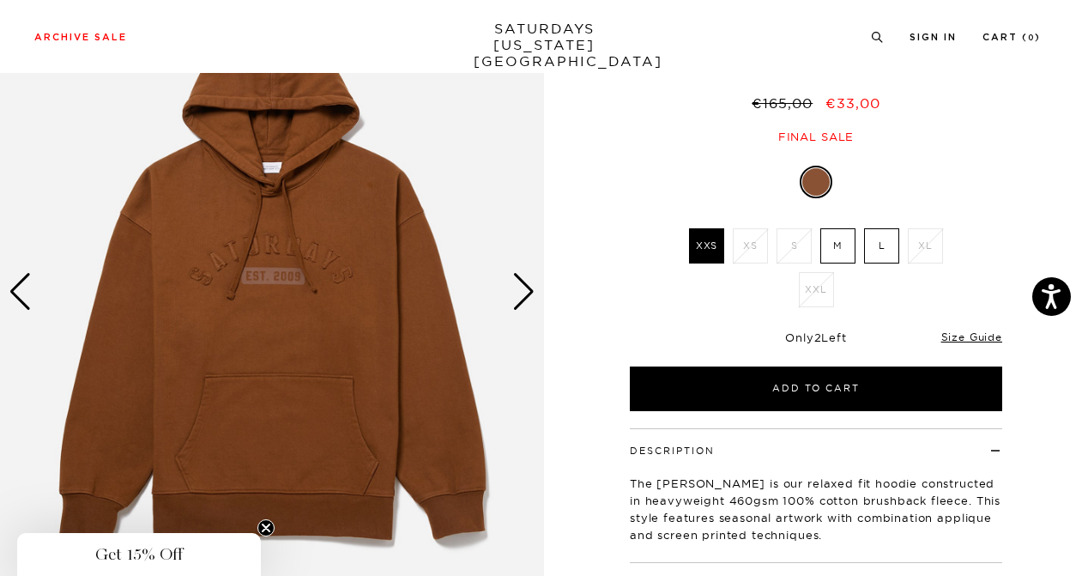
scroll to position [138, 0]
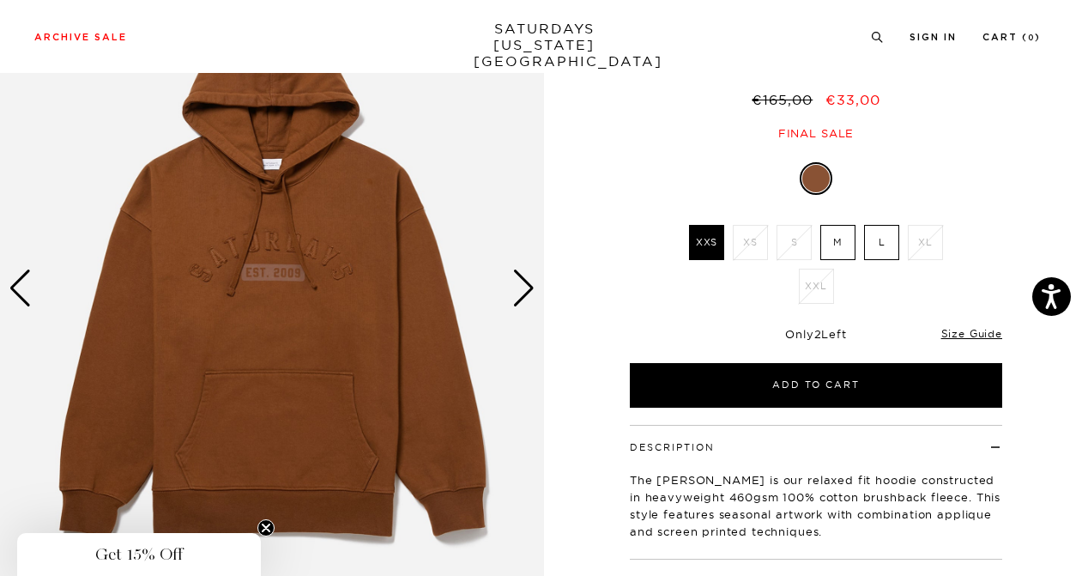
click at [536, 298] on img at bounding box center [272, 289] width 544 height 681
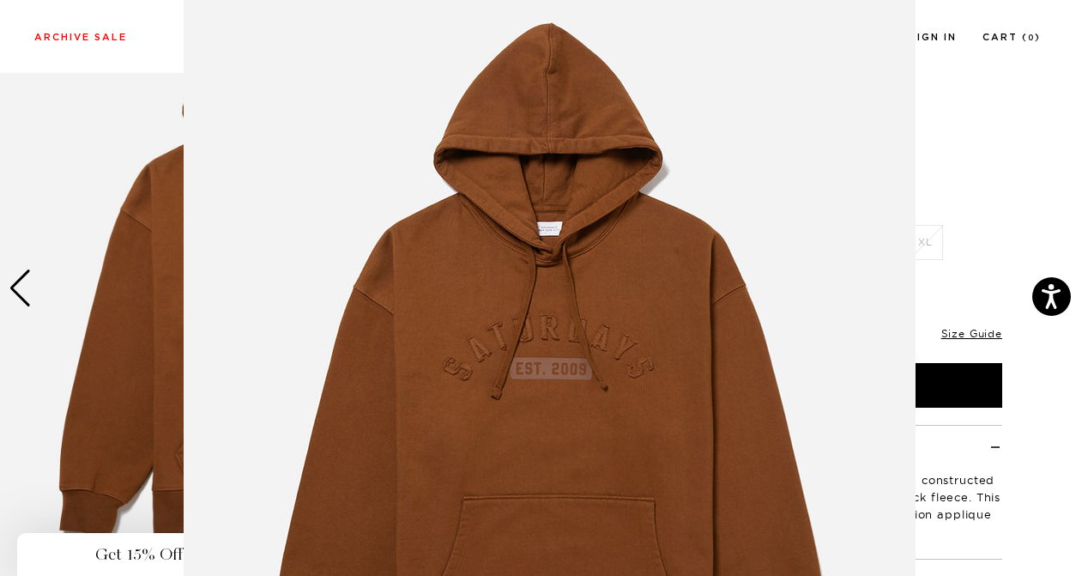
scroll to position [49, 0]
click at [970, 94] on figure at bounding box center [544, 288] width 1088 height 576
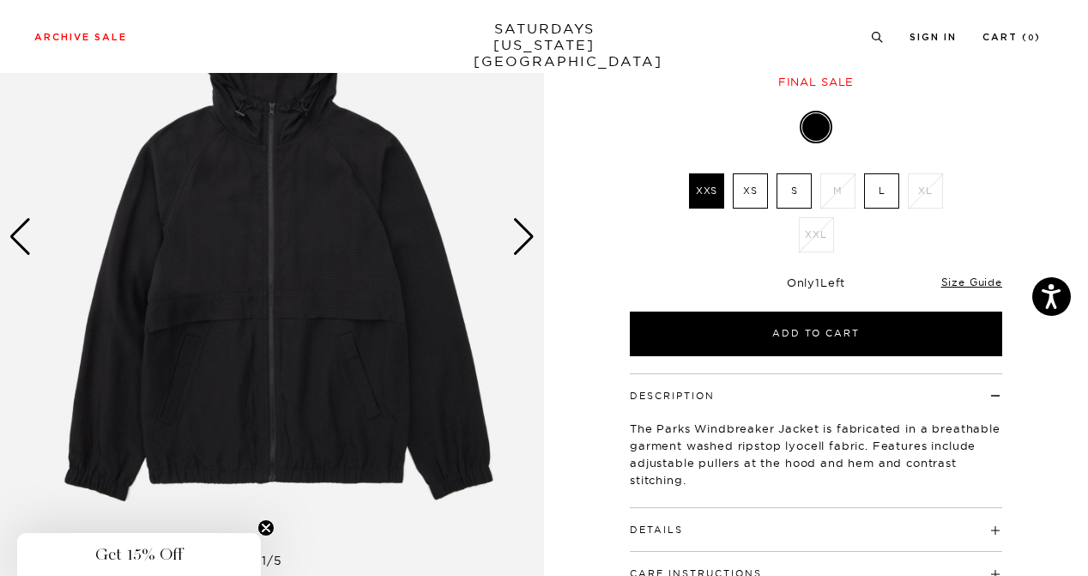
scroll to position [197, 0]
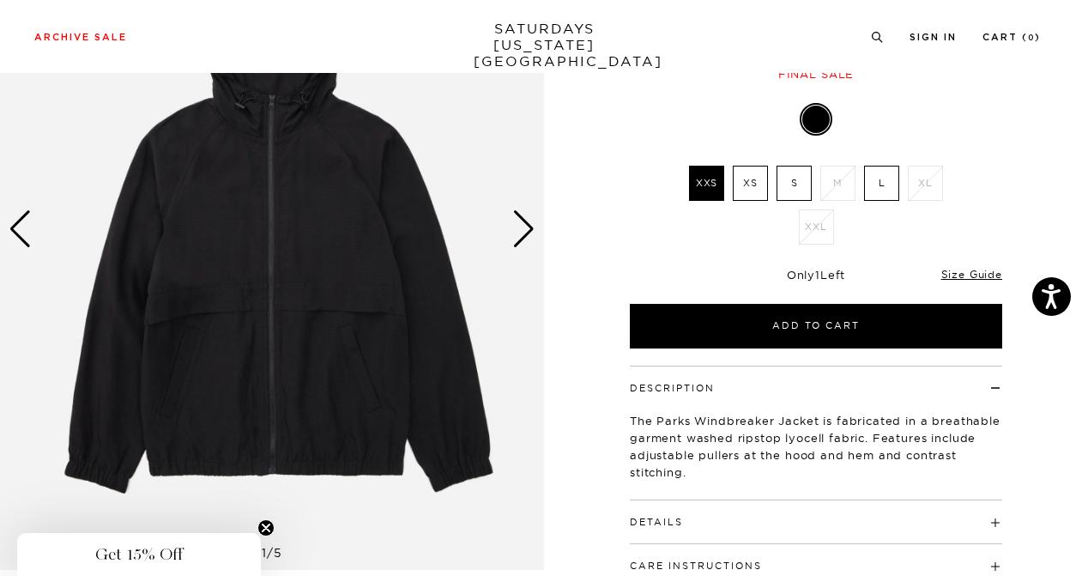
click at [523, 226] on div "Next slide" at bounding box center [523, 229] width 23 height 38
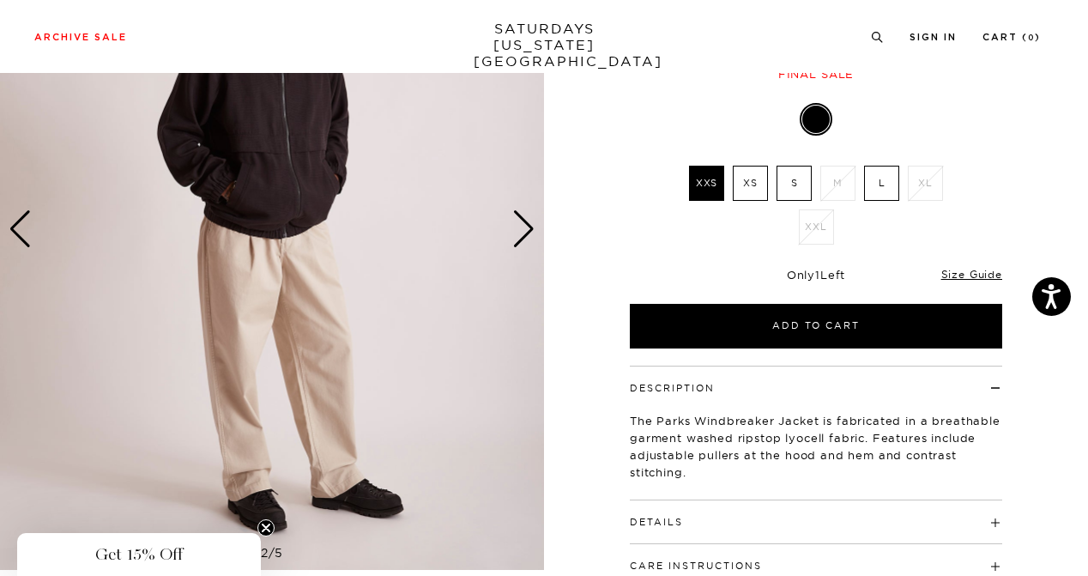
click at [523, 226] on div "Next slide" at bounding box center [523, 229] width 23 height 38
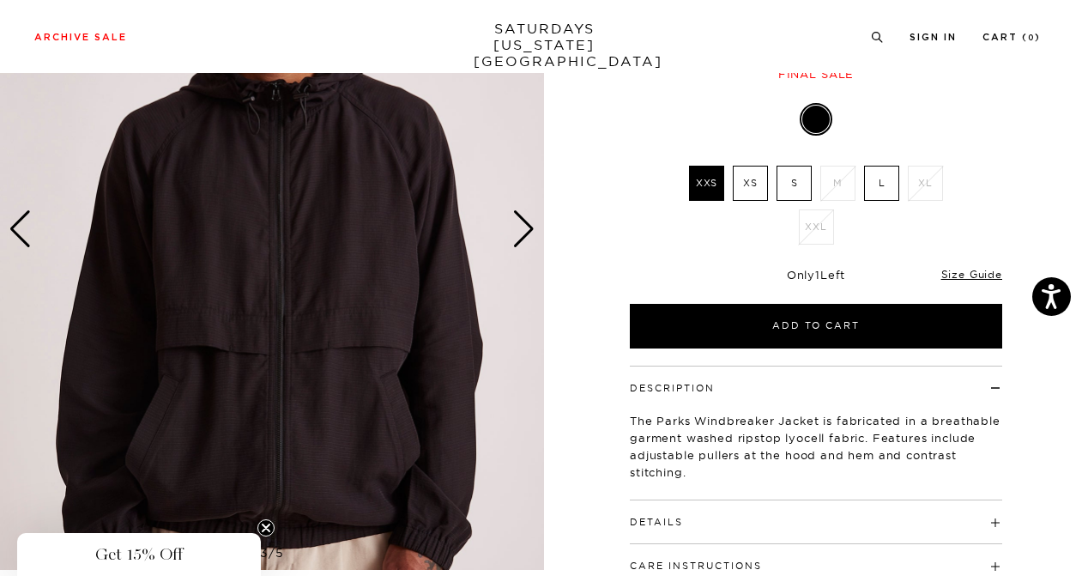
click at [523, 226] on div "Next slide" at bounding box center [523, 229] width 23 height 38
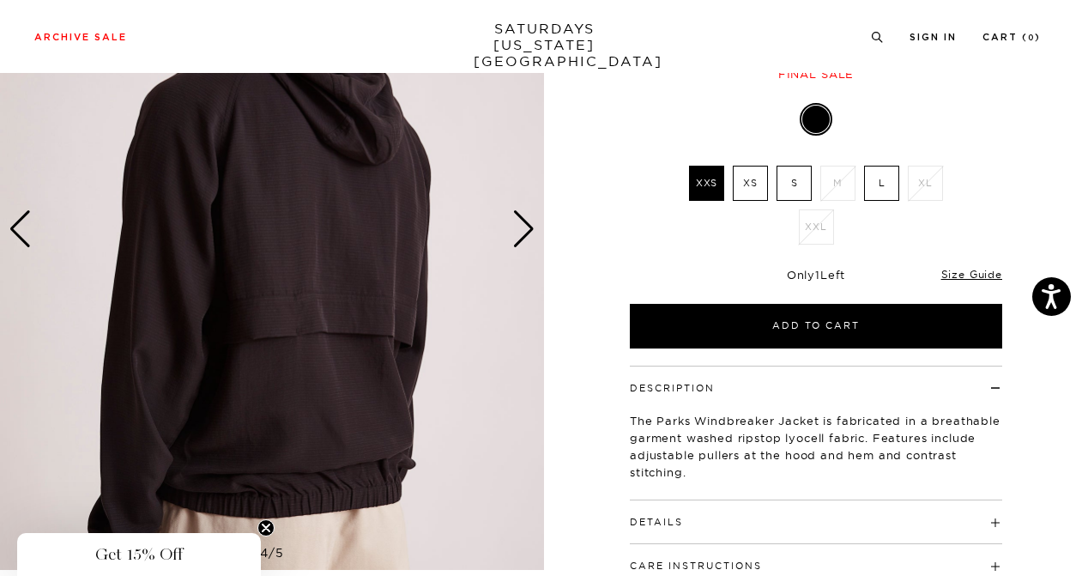
click at [523, 226] on div "Next slide" at bounding box center [523, 229] width 23 height 38
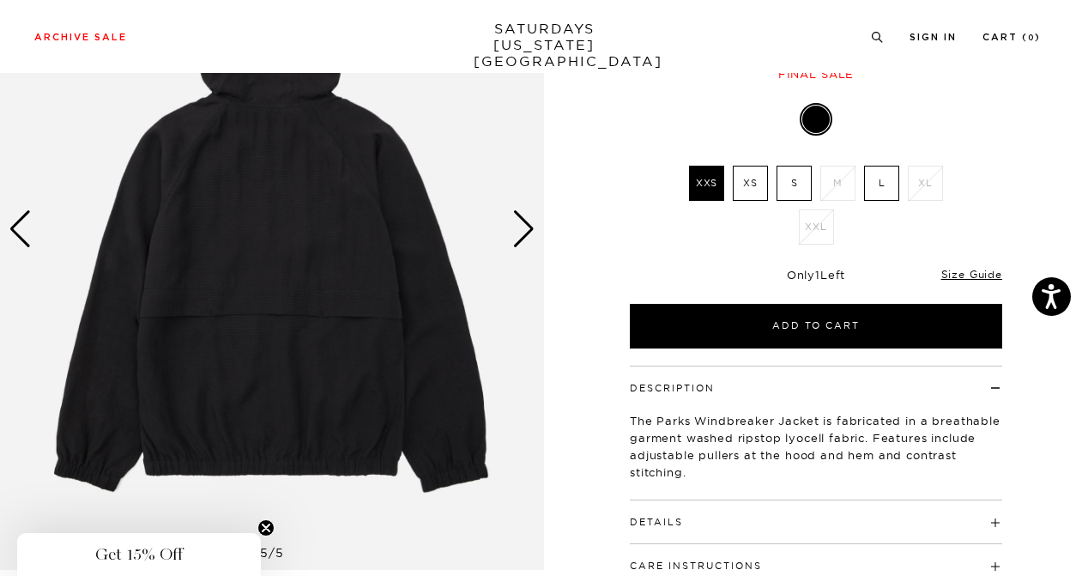
click at [523, 226] on div "Next slide" at bounding box center [523, 229] width 23 height 38
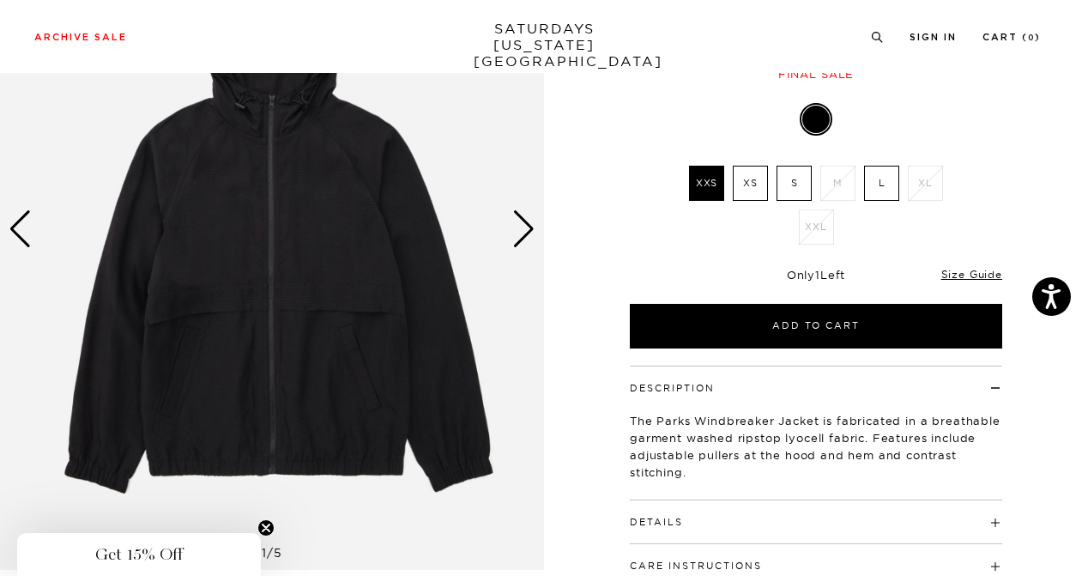
click at [523, 226] on div "Next slide" at bounding box center [523, 229] width 23 height 38
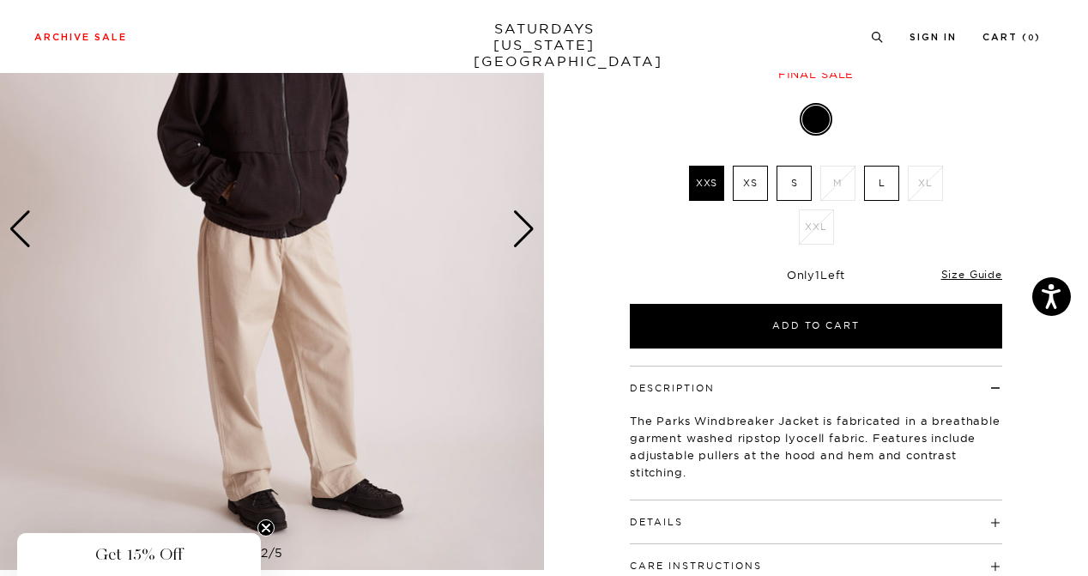
click at [523, 226] on div "Next slide" at bounding box center [523, 229] width 23 height 38
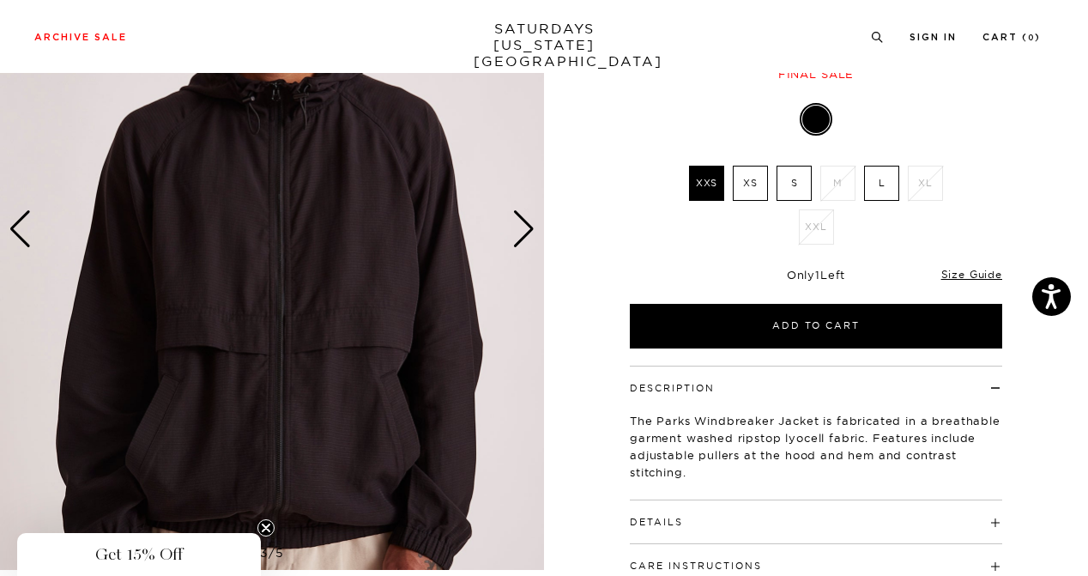
click at [523, 226] on div "Next slide" at bounding box center [523, 229] width 23 height 38
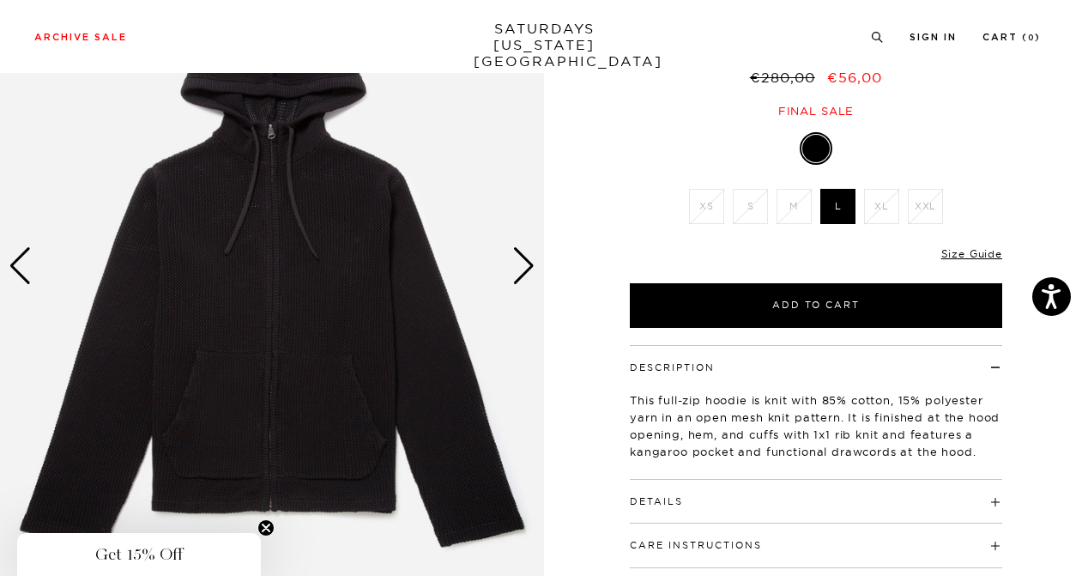
scroll to position [166, 0]
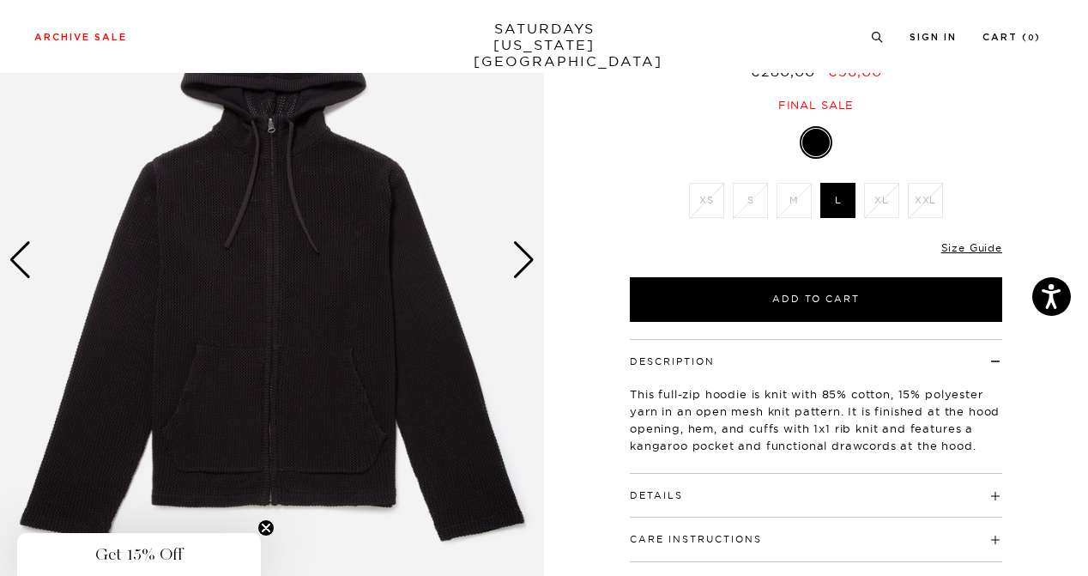
click at [523, 257] on div "Next slide" at bounding box center [523, 260] width 23 height 38
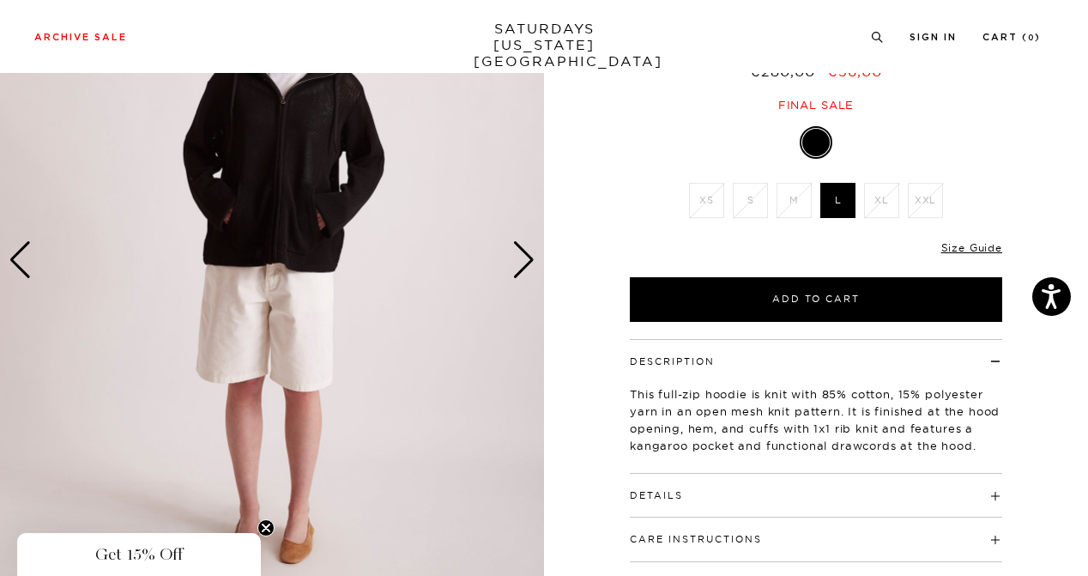
click at [523, 257] on div "Next slide" at bounding box center [523, 260] width 23 height 38
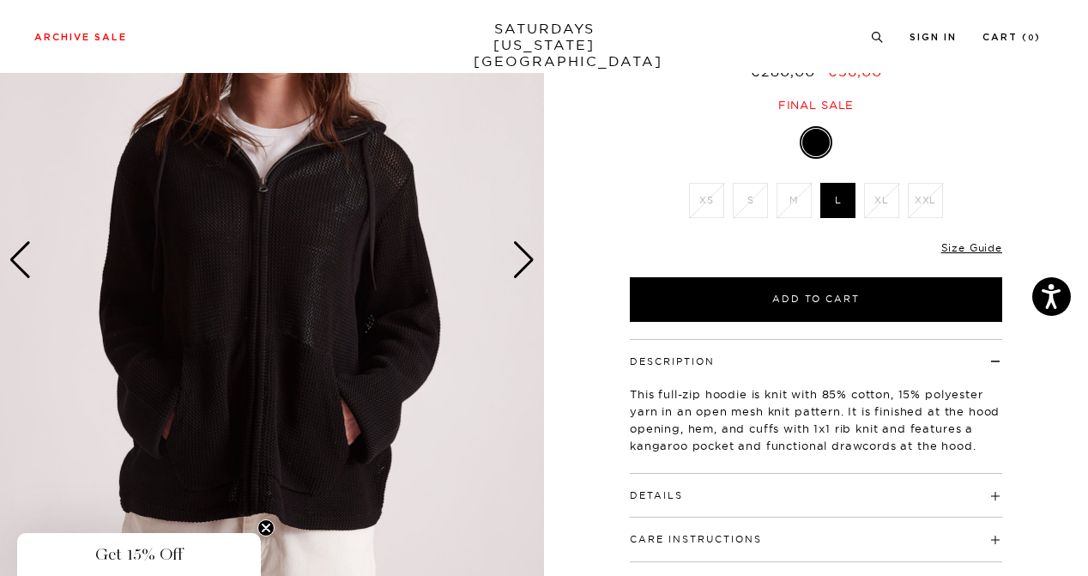
click at [523, 257] on div "Next slide" at bounding box center [523, 260] width 23 height 38
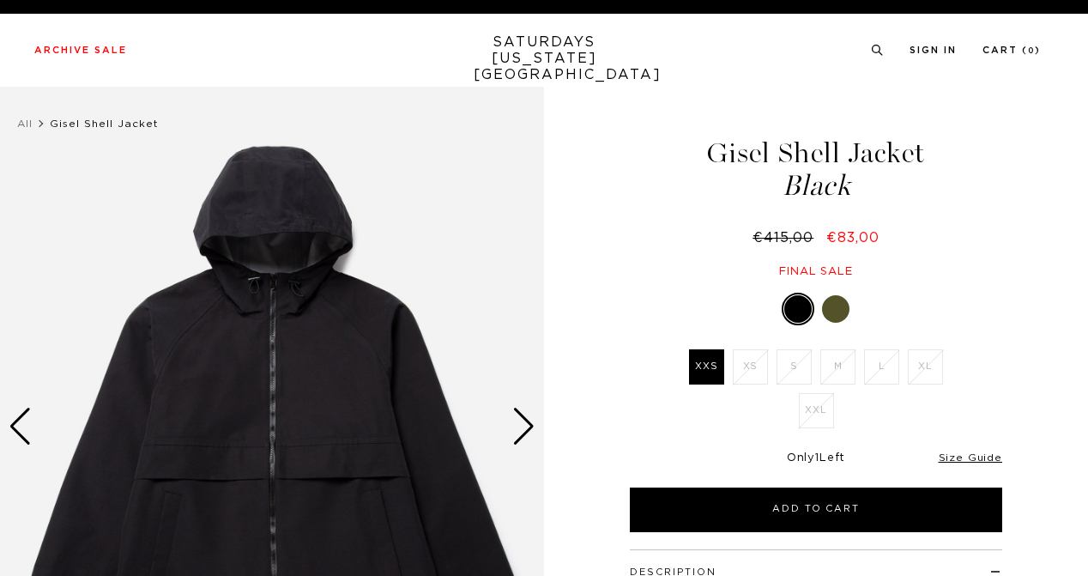
click at [828, 301] on div at bounding box center [835, 308] width 27 height 27
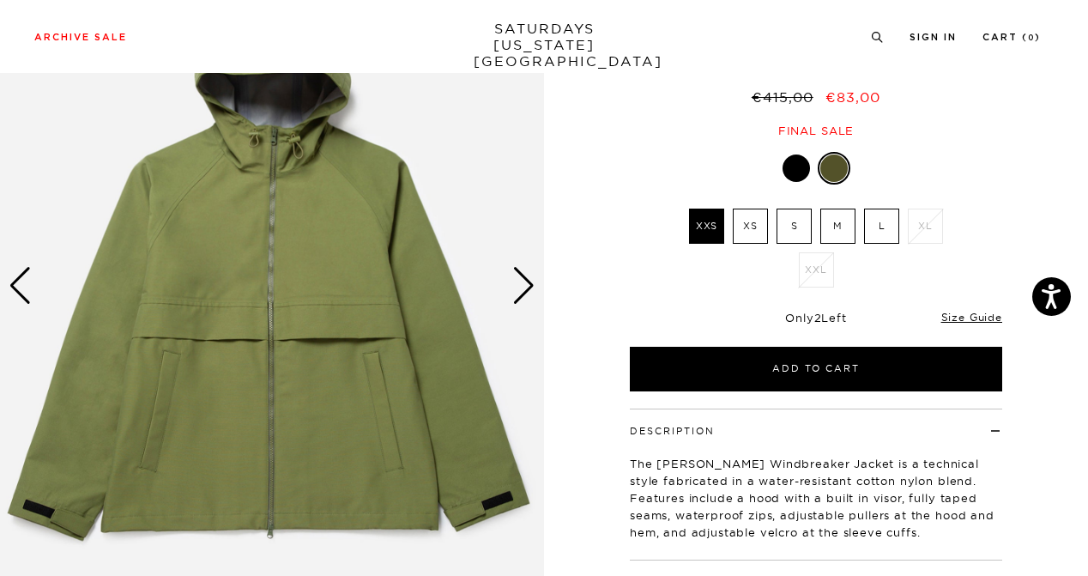
scroll to position [137, 0]
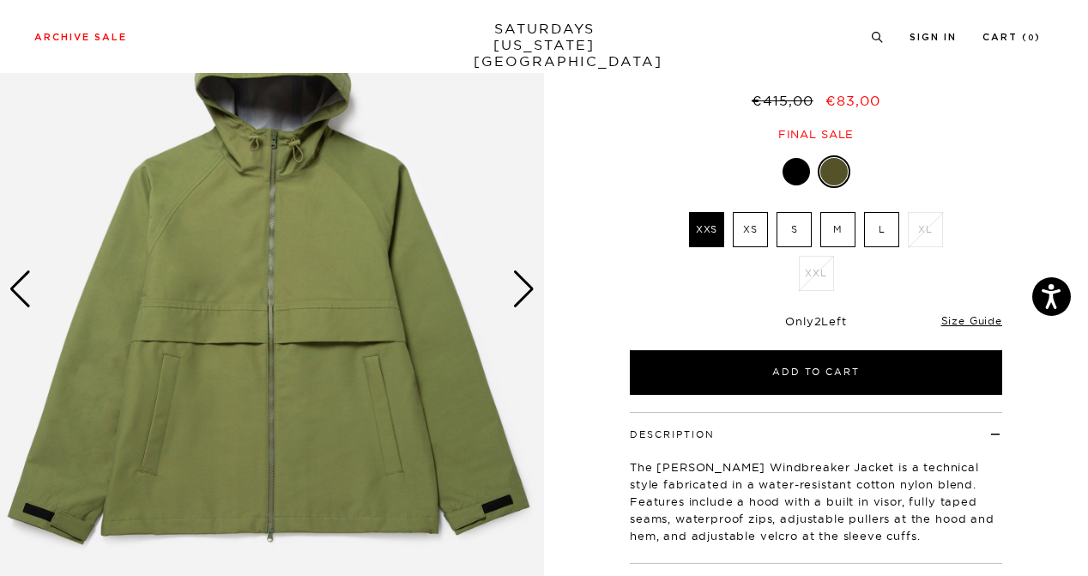
click at [532, 283] on div "Next slide" at bounding box center [523, 289] width 23 height 38
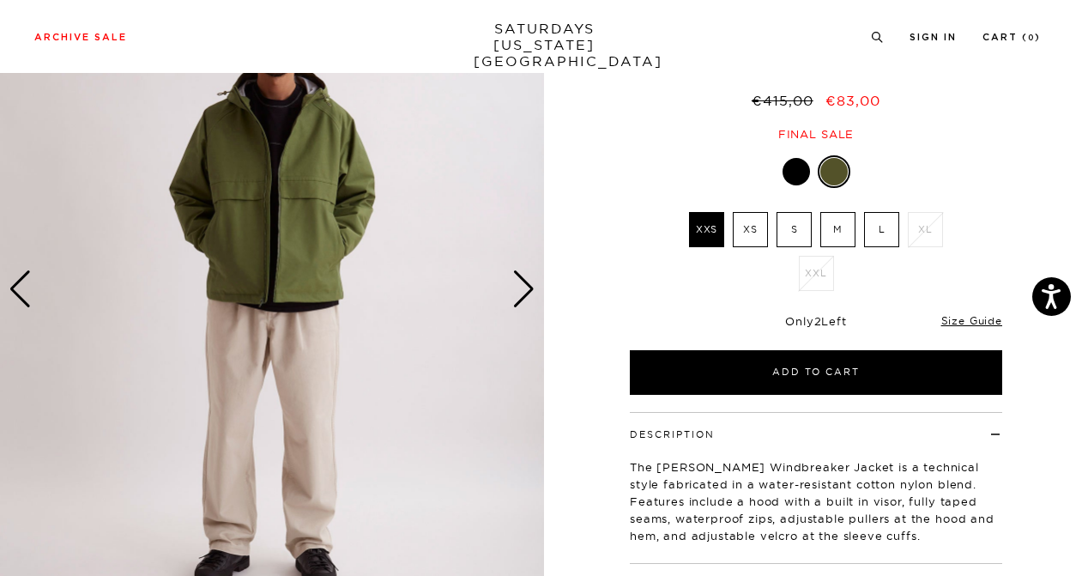
click at [532, 283] on div "Next slide" at bounding box center [523, 289] width 23 height 38
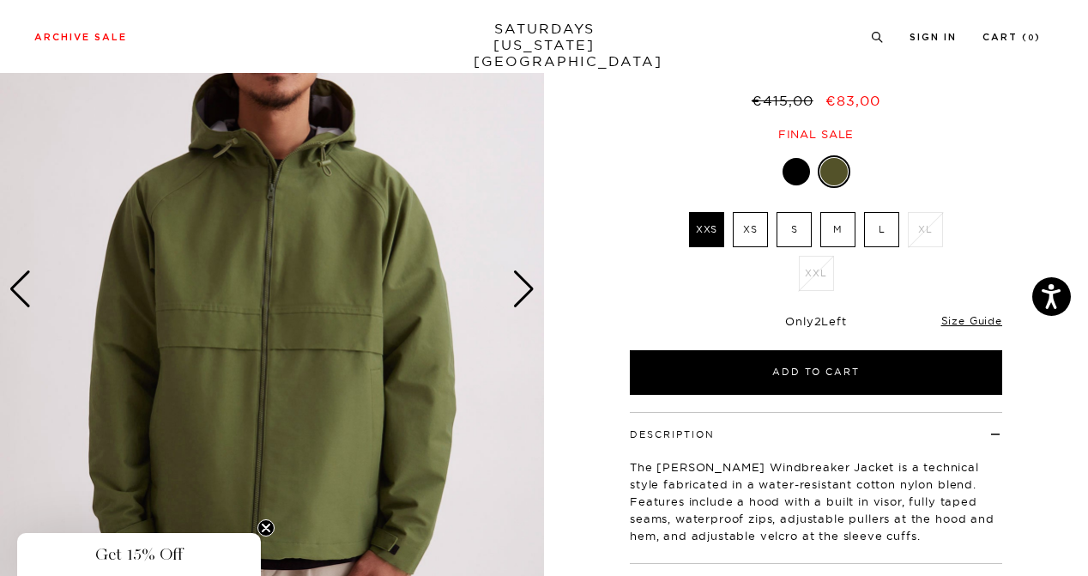
click at [532, 283] on div "Next slide" at bounding box center [523, 289] width 23 height 38
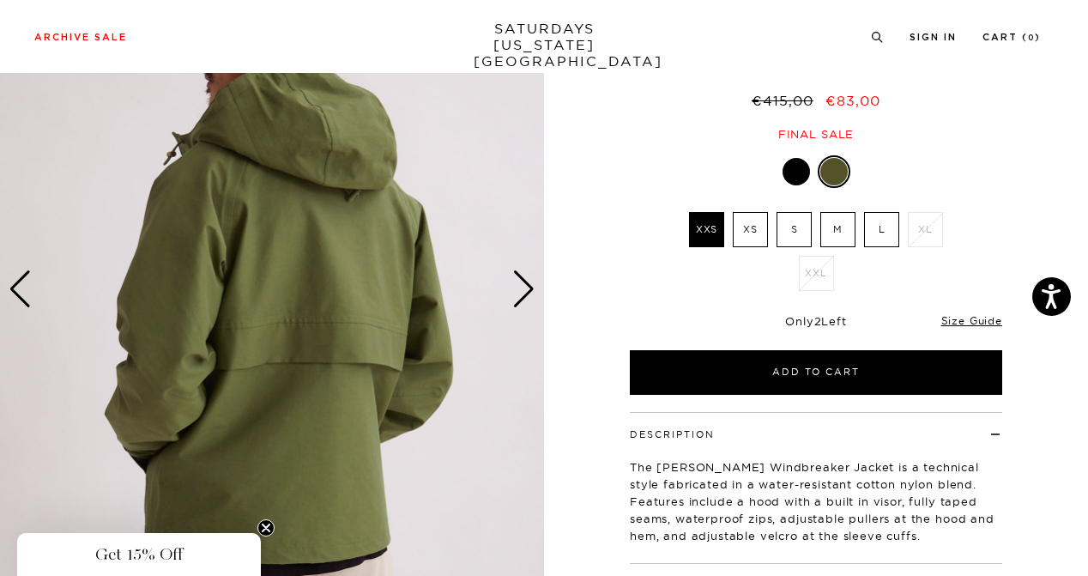
click at [532, 283] on div "Next slide" at bounding box center [523, 289] width 23 height 38
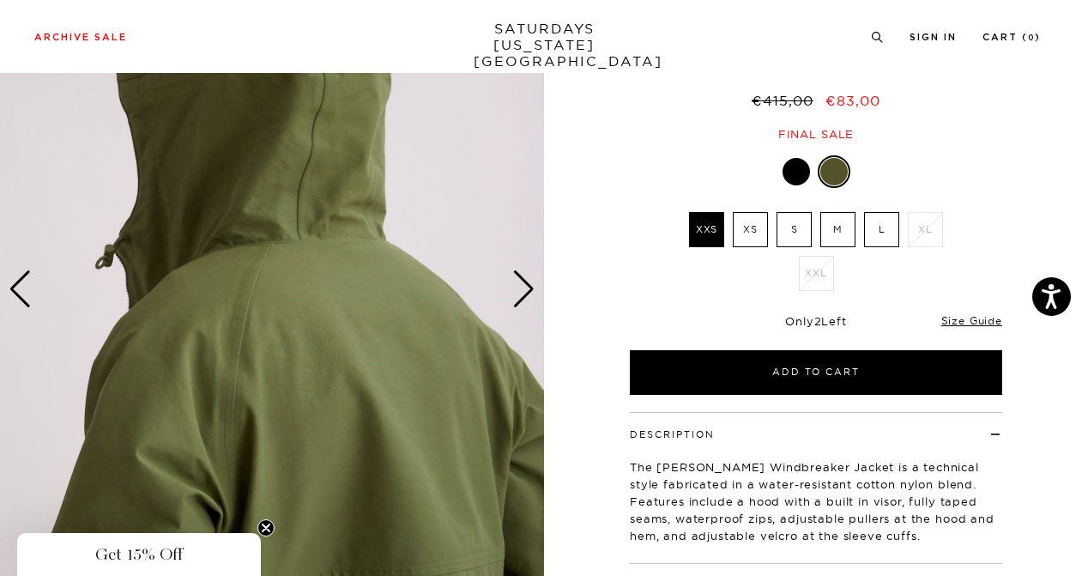
click at [532, 283] on div "Next slide" at bounding box center [523, 289] width 23 height 38
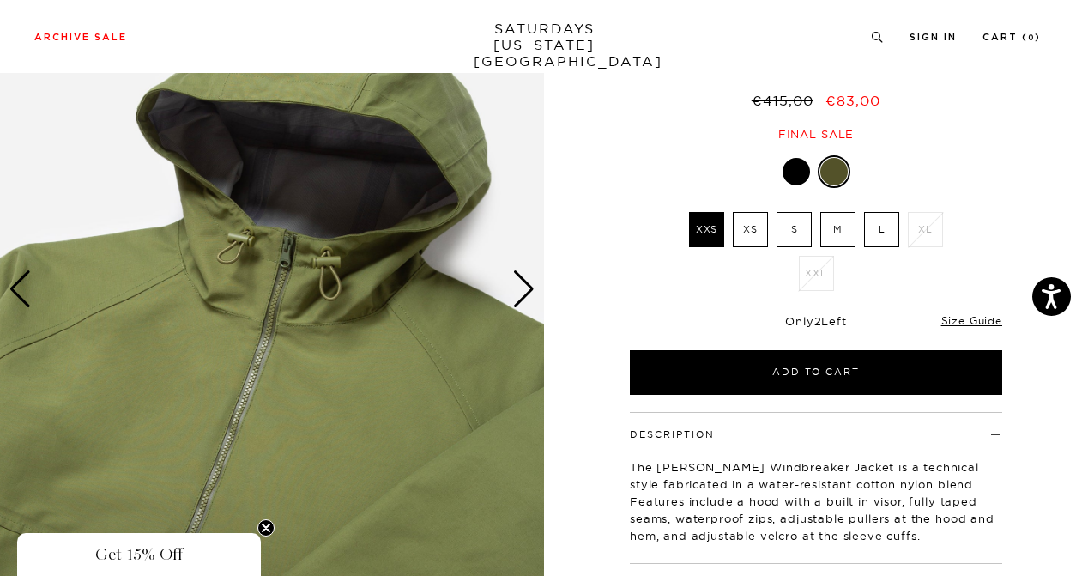
click at [532, 283] on div "Next slide" at bounding box center [523, 289] width 23 height 38
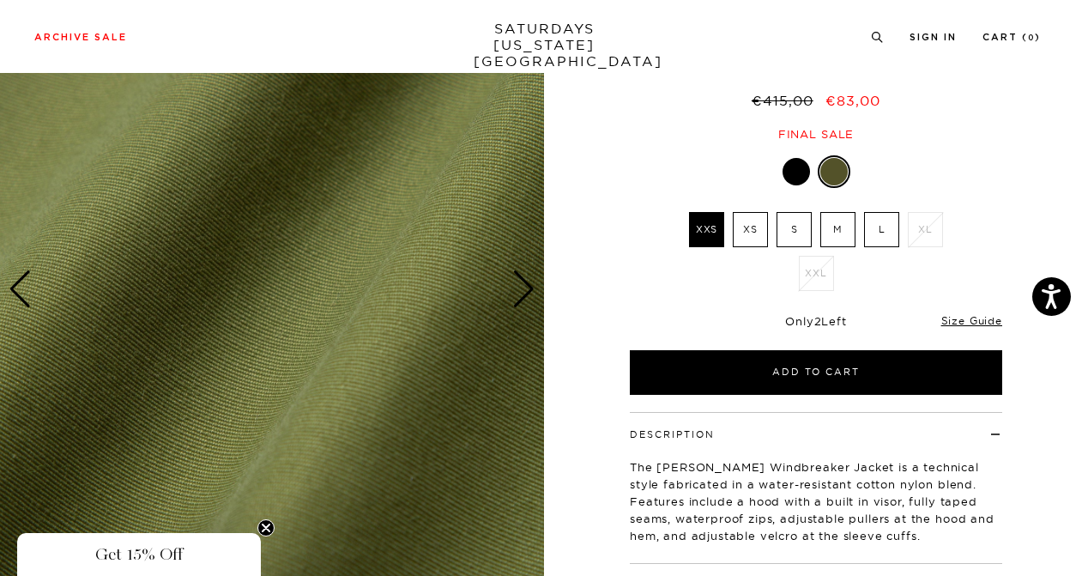
click at [532, 283] on div "Next slide" at bounding box center [523, 289] width 23 height 38
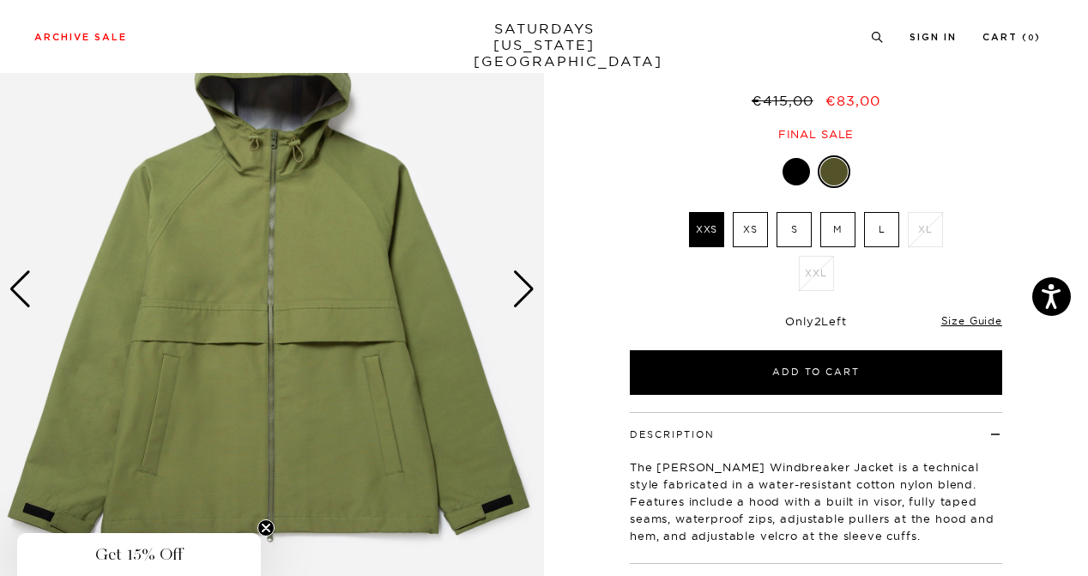
click at [532, 283] on div "Next slide" at bounding box center [523, 289] width 23 height 38
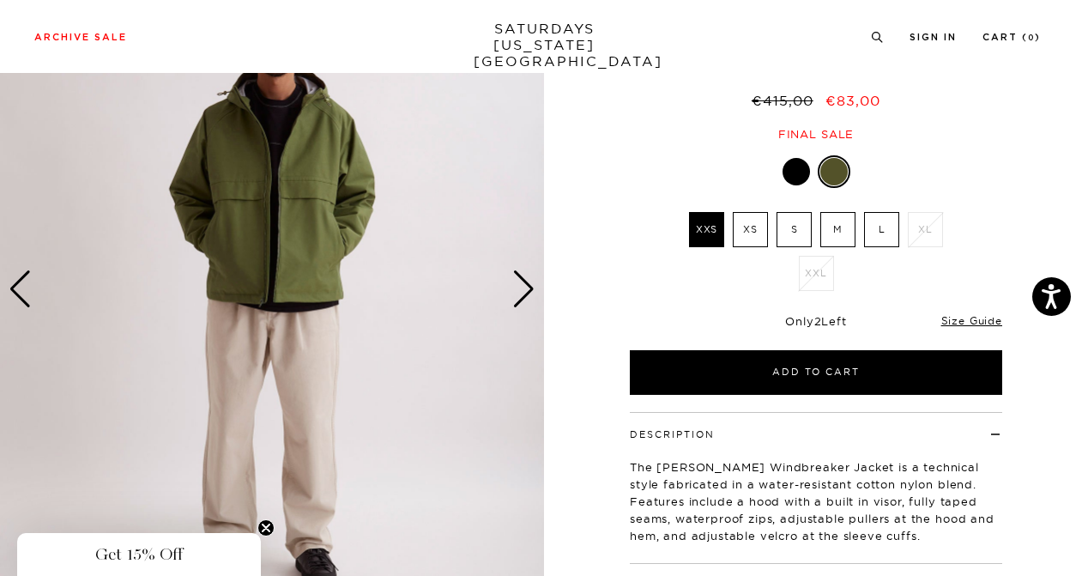
click at [871, 226] on label "L" at bounding box center [881, 229] width 35 height 35
click at [0, 0] on input "L" at bounding box center [0, 0] width 0 height 0
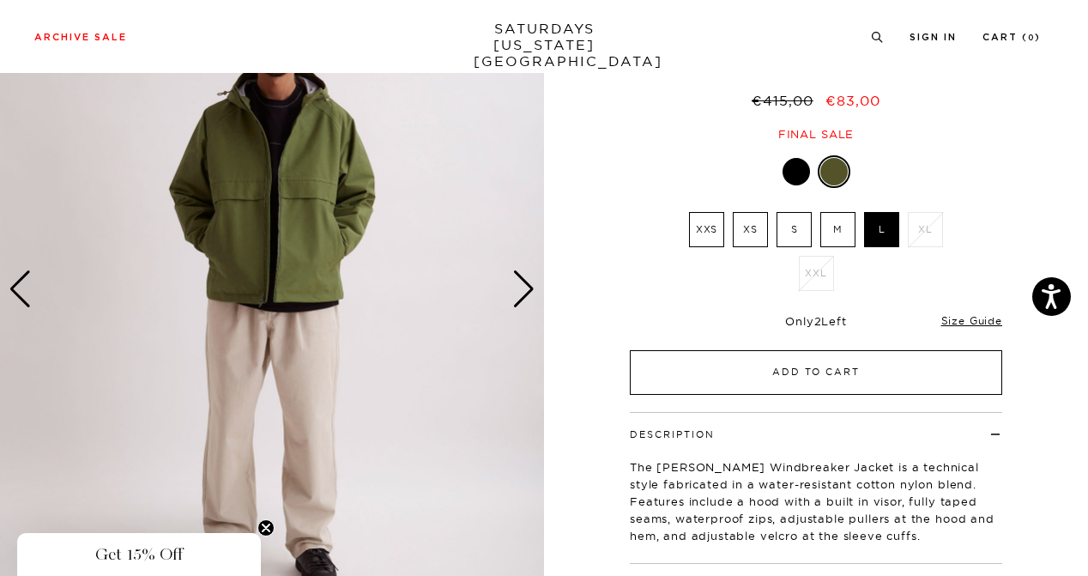
click at [732, 353] on button "Add to Cart" at bounding box center [816, 372] width 372 height 45
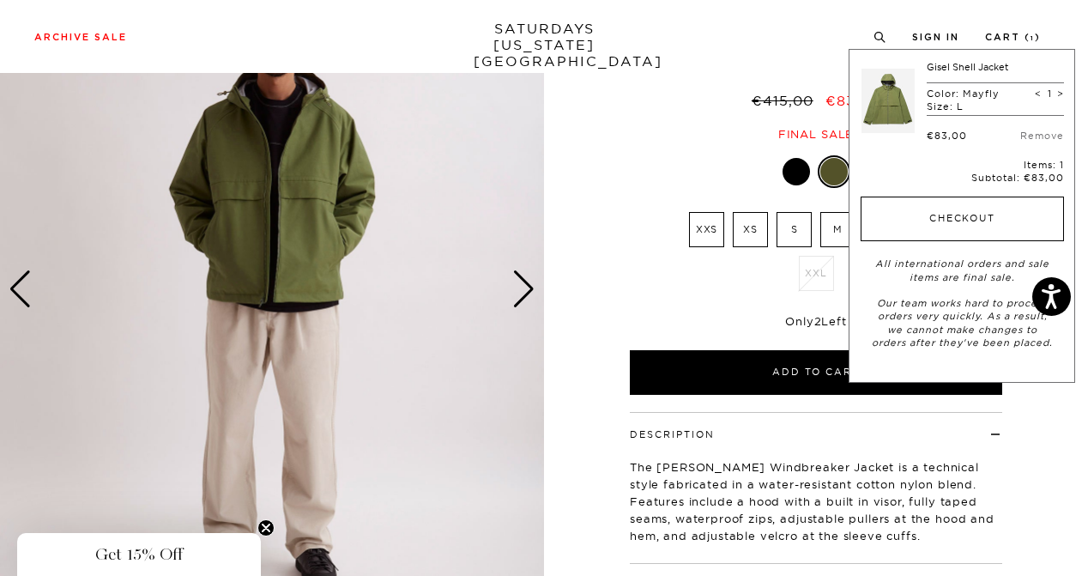
click at [969, 221] on button "Checkout" at bounding box center [962, 219] width 203 height 45
